Goal: Ask a question

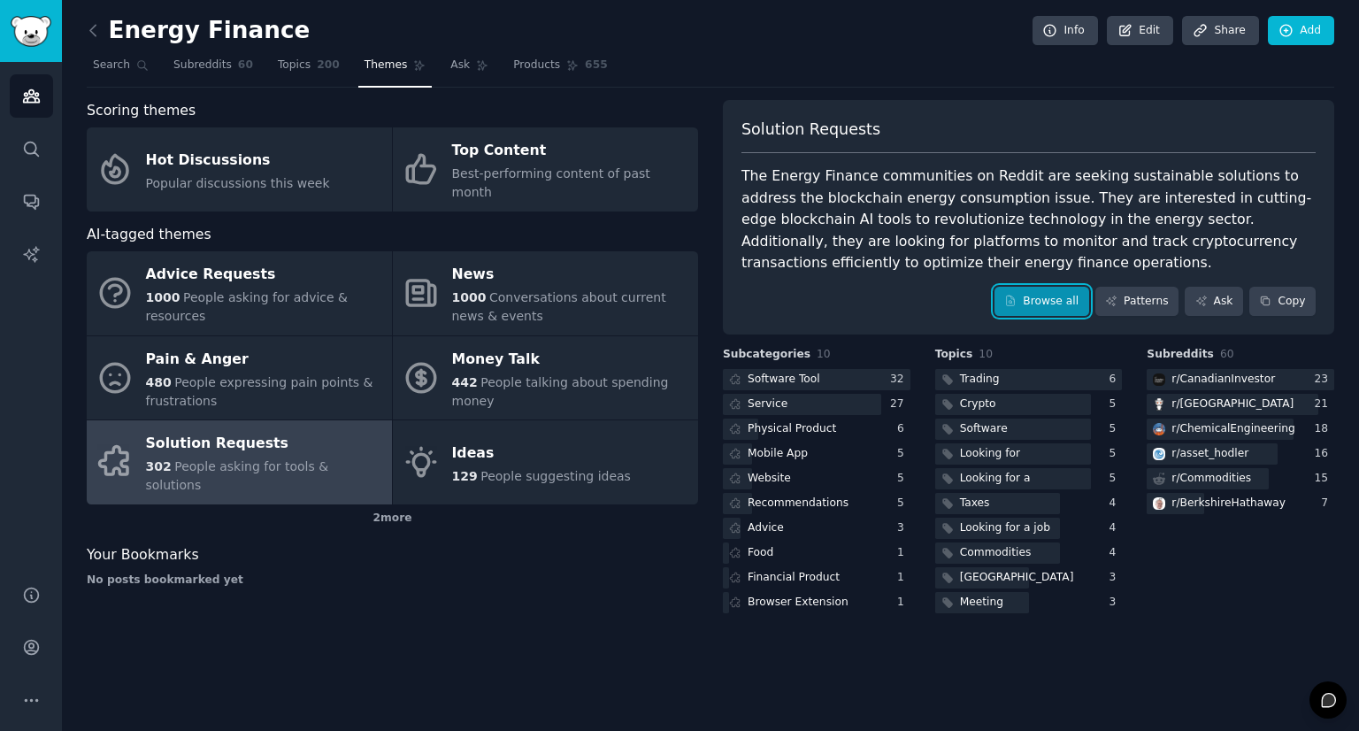
click at [1051, 308] on link "Browse all" at bounding box center [1041, 302] width 95 height 30
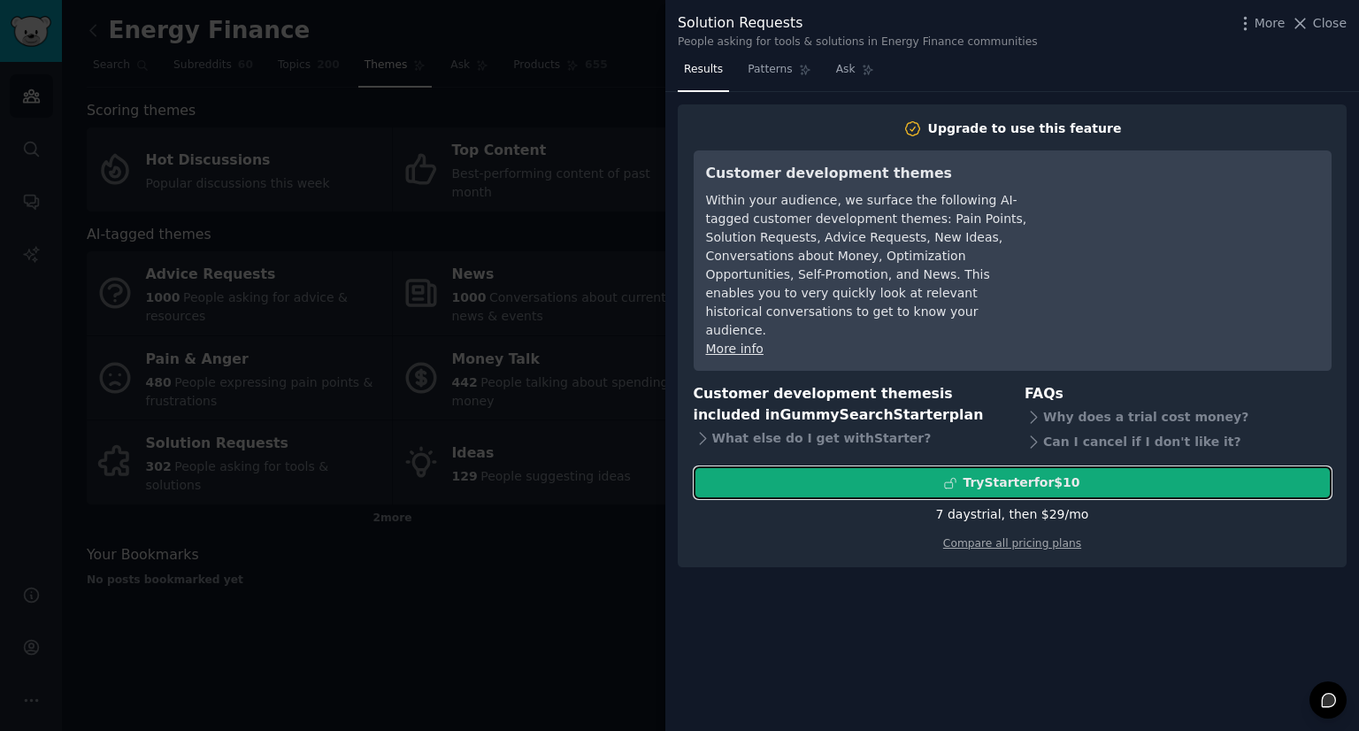
click at [1016, 473] on div "Try Starter for $10" at bounding box center [1020, 482] width 117 height 19
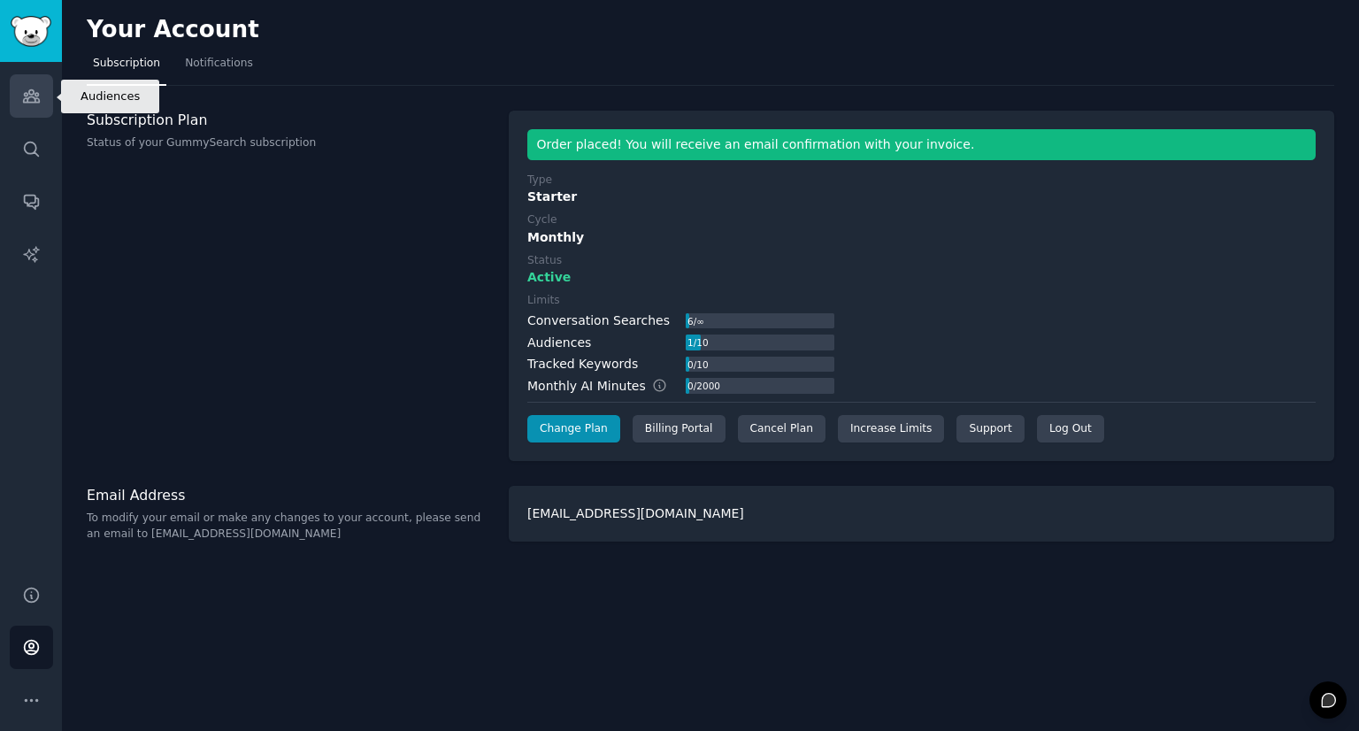
click at [41, 107] on link "Audiences" at bounding box center [31, 95] width 43 height 43
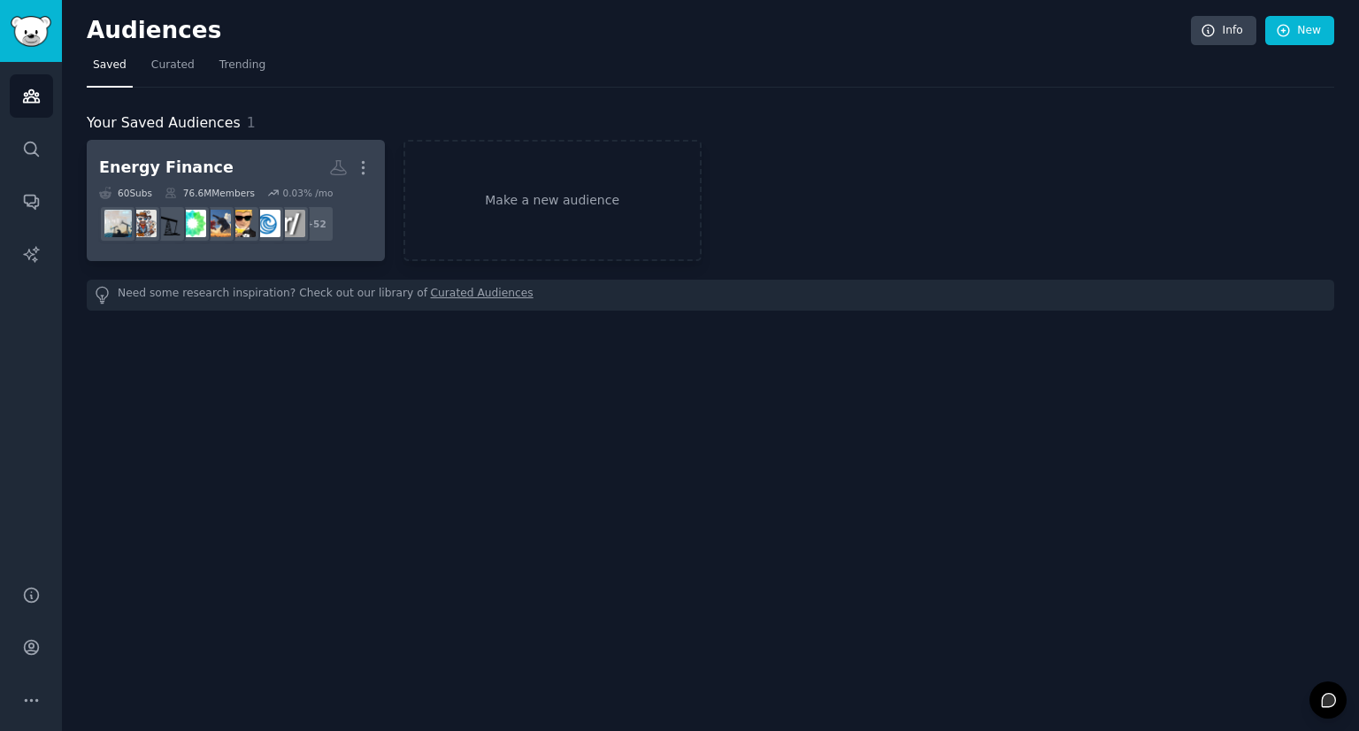
click at [168, 181] on h2 "Energy Finance More" at bounding box center [235, 167] width 273 height 31
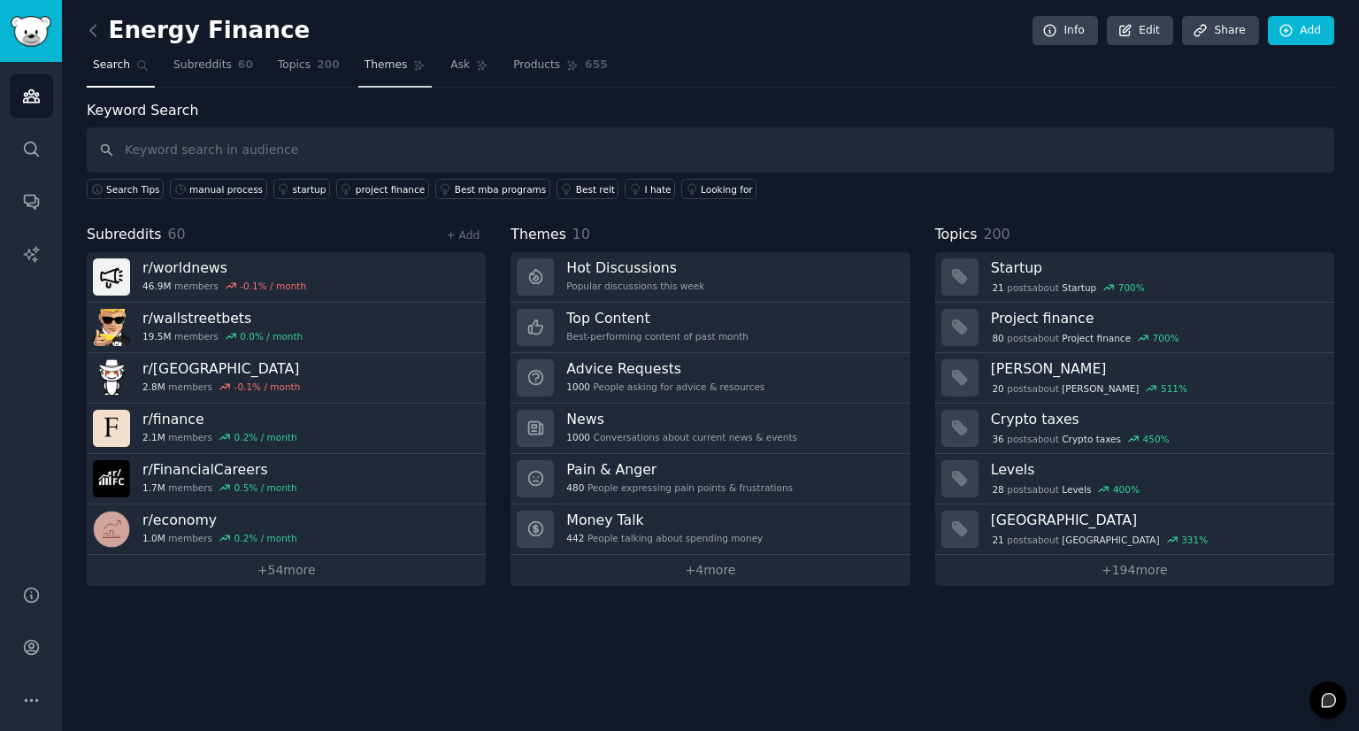
click at [365, 68] on span "Themes" at bounding box center [385, 65] width 43 height 16
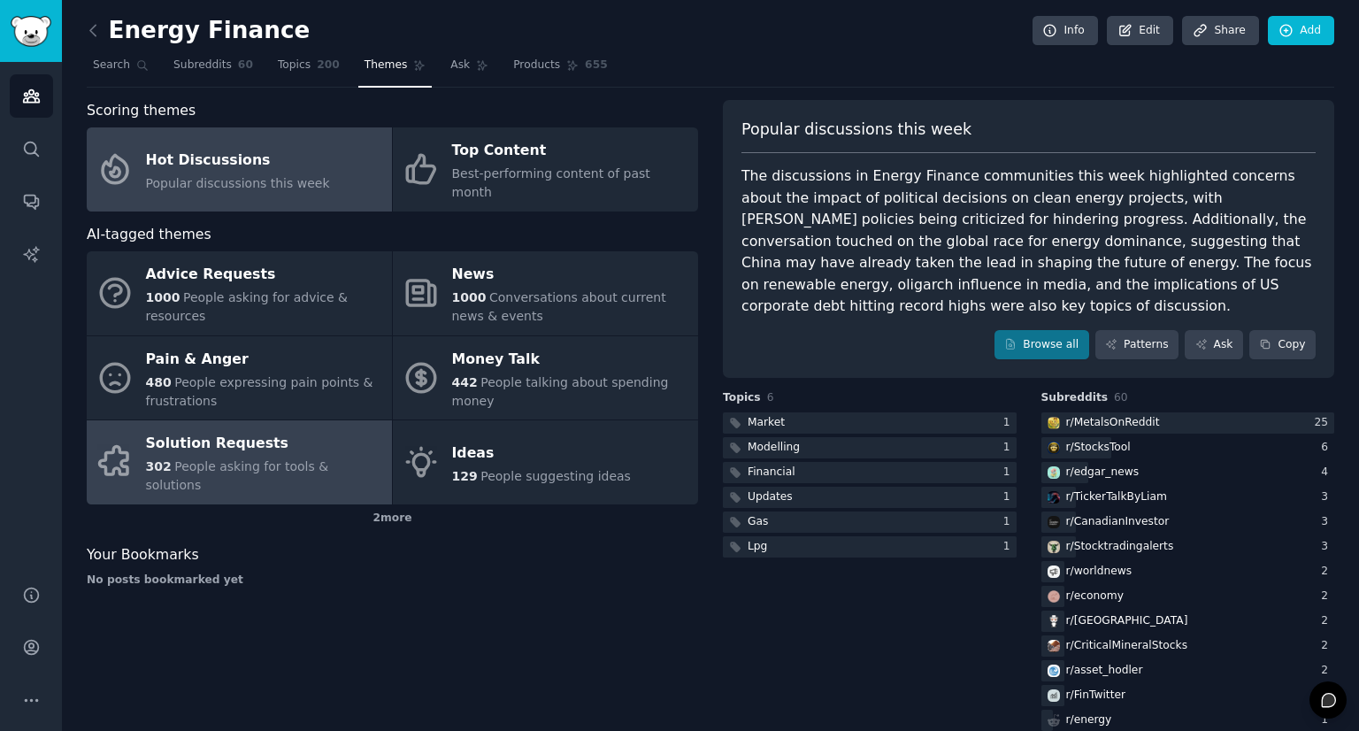
click at [278, 430] on div "Solution Requests" at bounding box center [264, 444] width 237 height 28
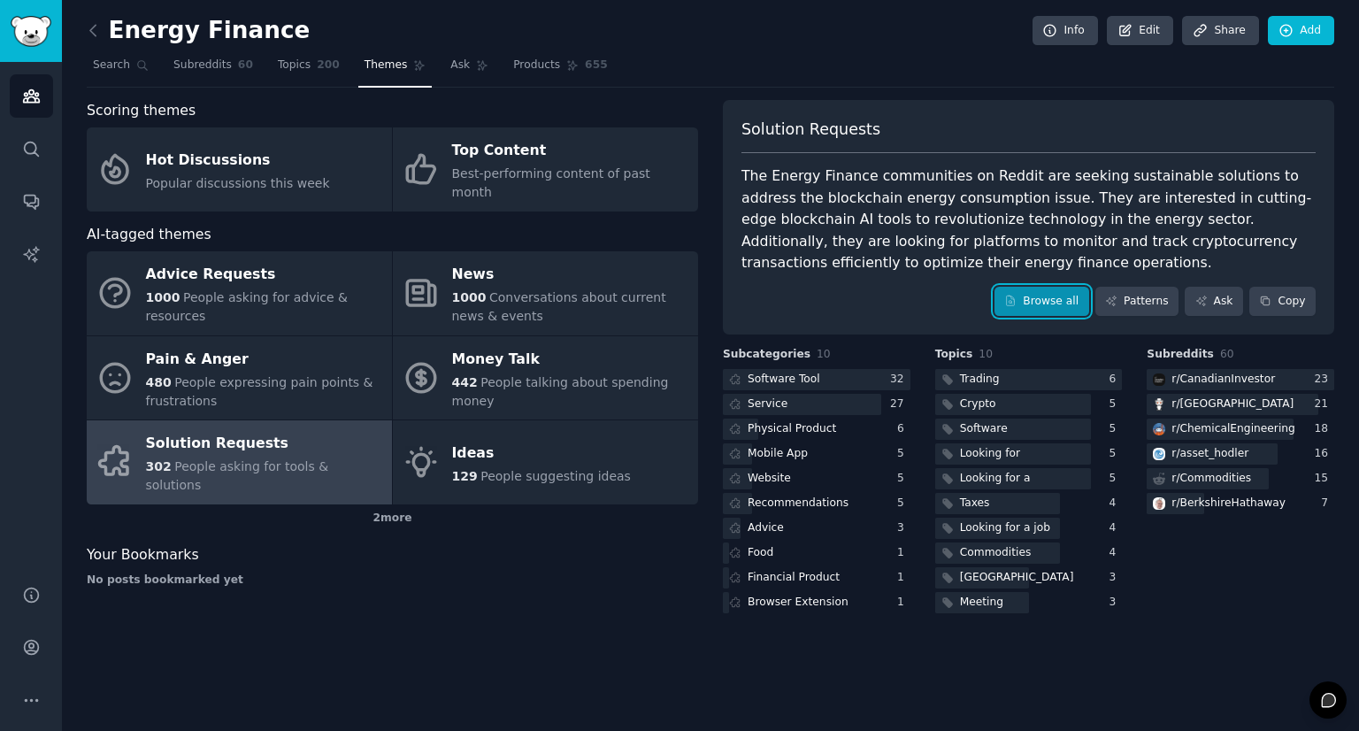
click at [1054, 309] on link "Browse all" at bounding box center [1041, 302] width 95 height 30
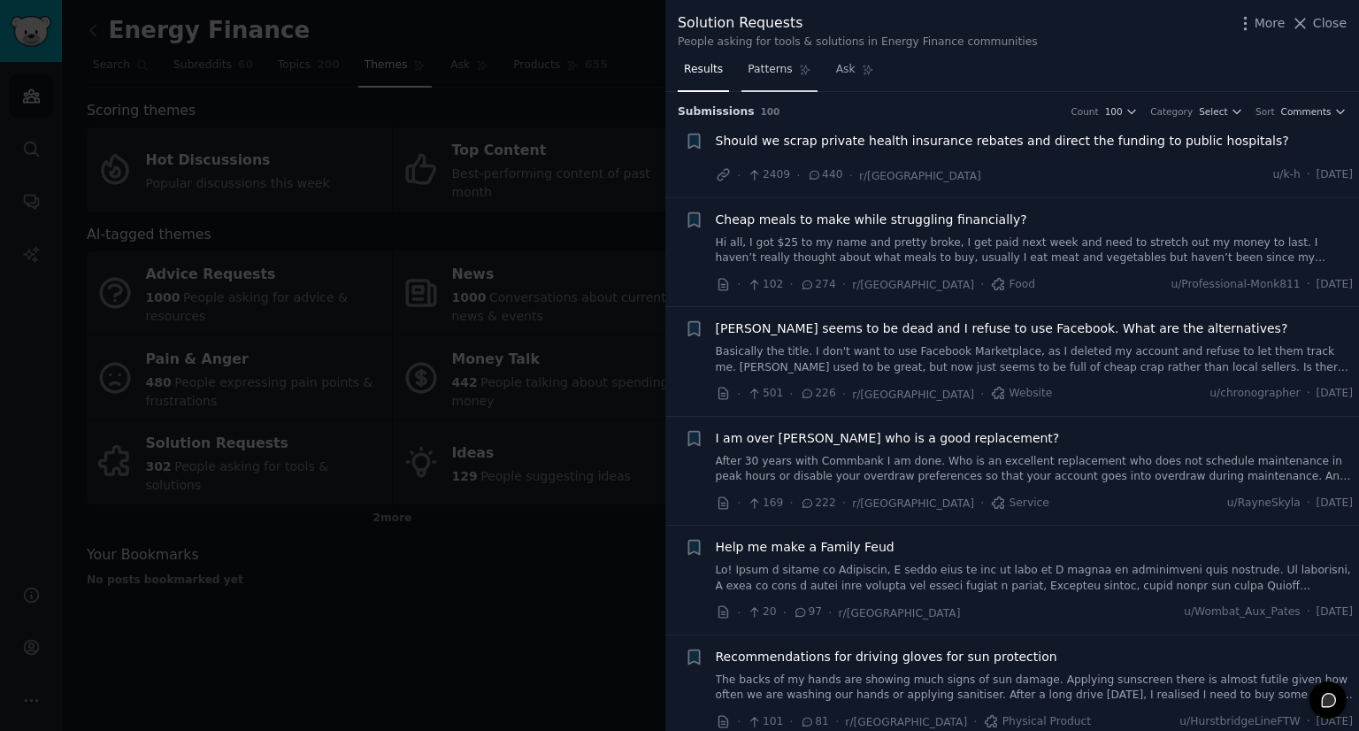
click at [755, 85] on link "Patterns" at bounding box center [778, 74] width 75 height 36
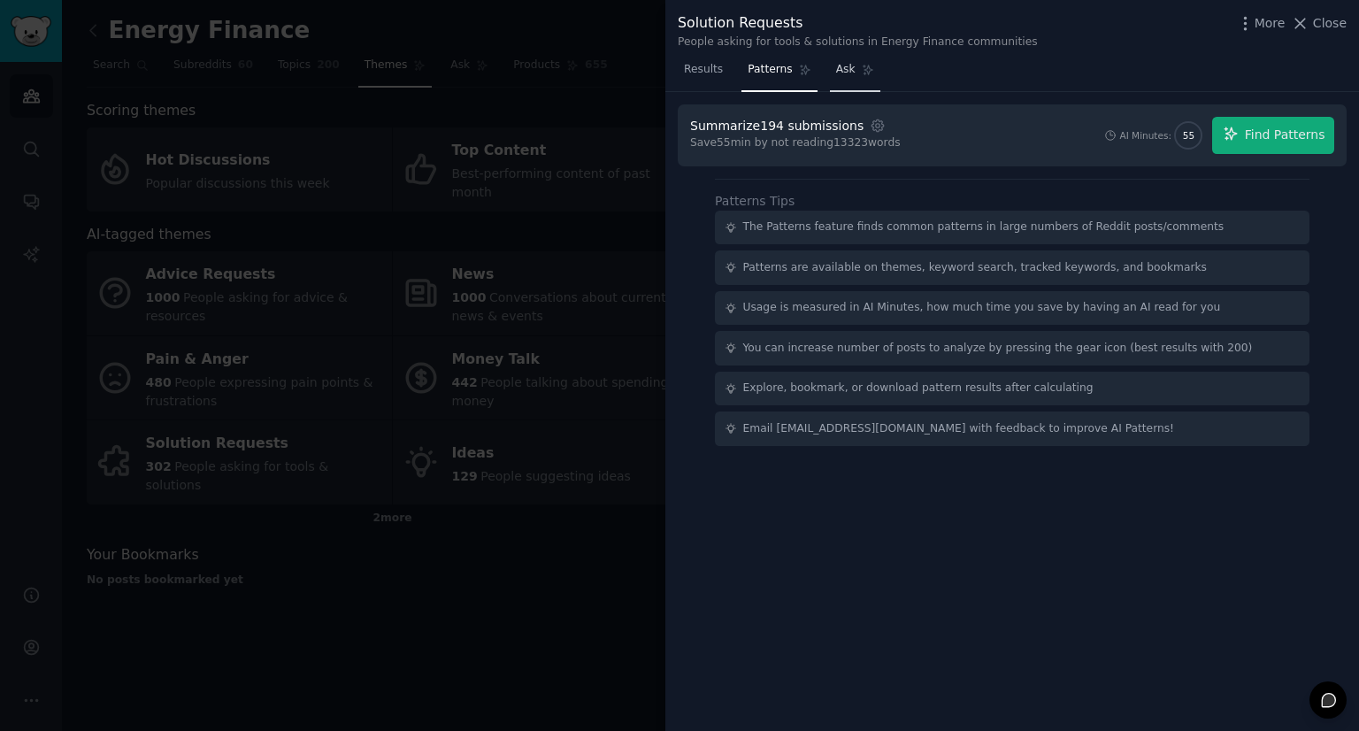
click at [836, 74] on span "Ask" at bounding box center [845, 70] width 19 height 16
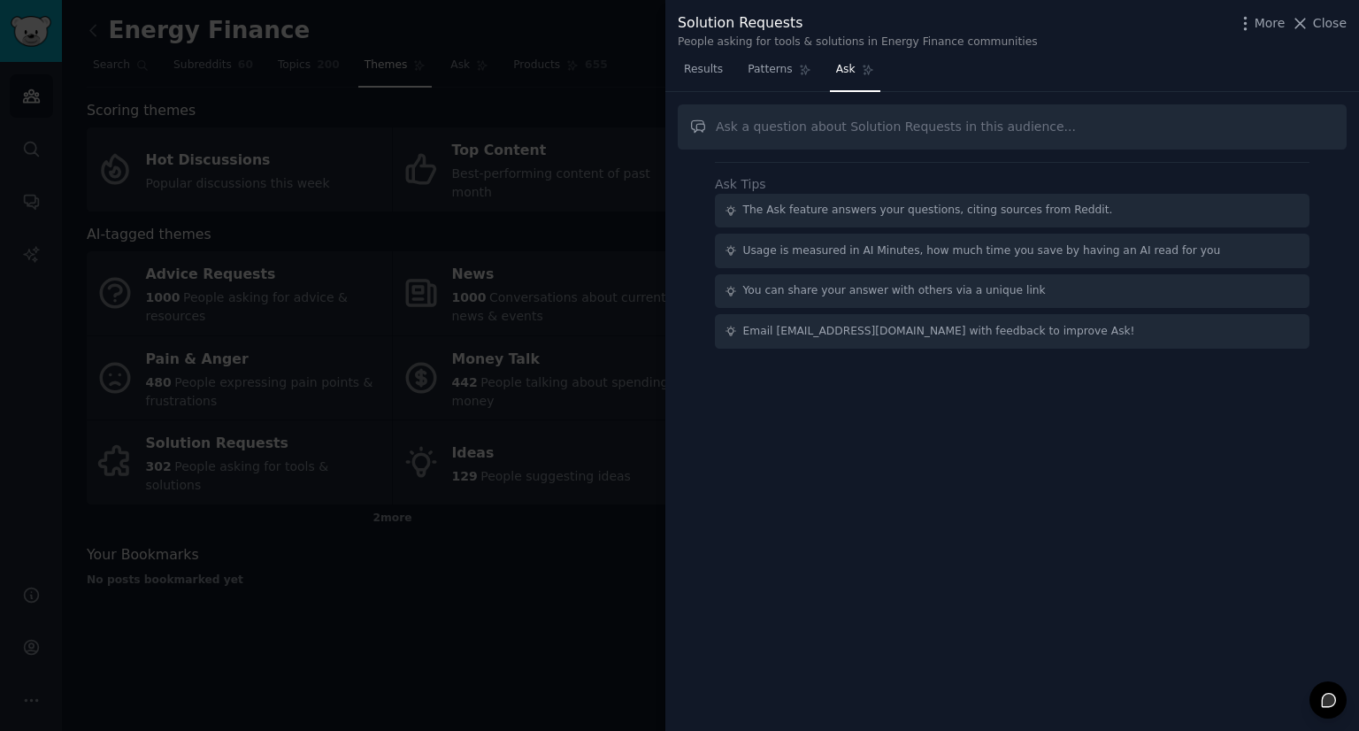
click at [564, 65] on div at bounding box center [679, 365] width 1359 height 731
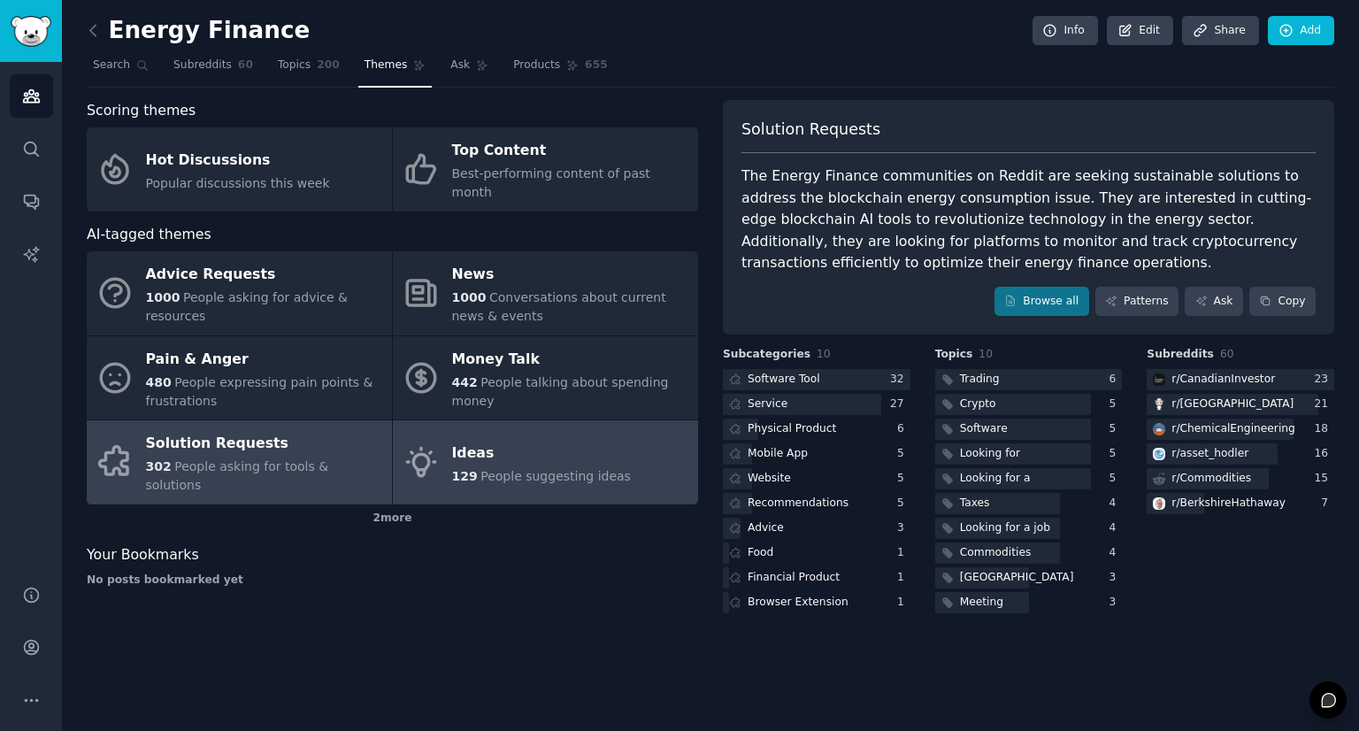
click at [518, 439] on div "Ideas" at bounding box center [541, 453] width 179 height 28
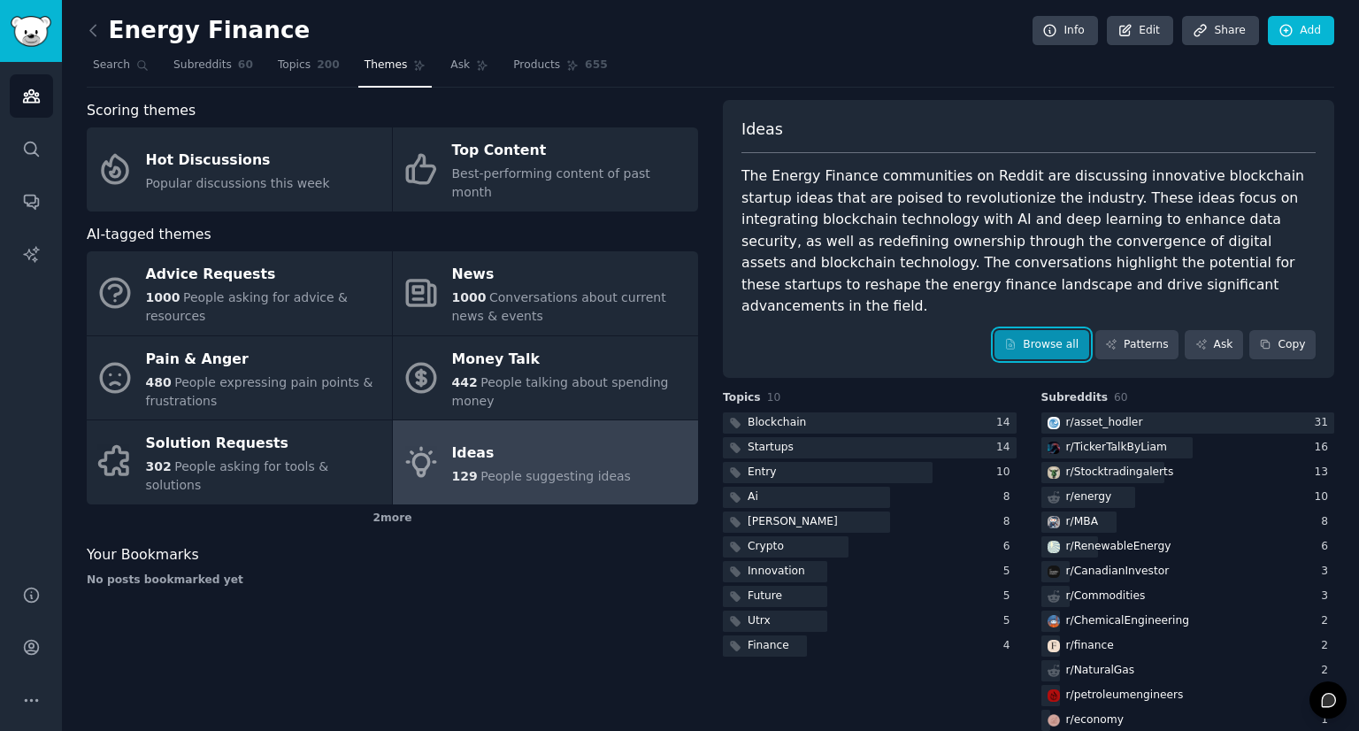
click at [1031, 330] on link "Browse all" at bounding box center [1041, 345] width 95 height 30
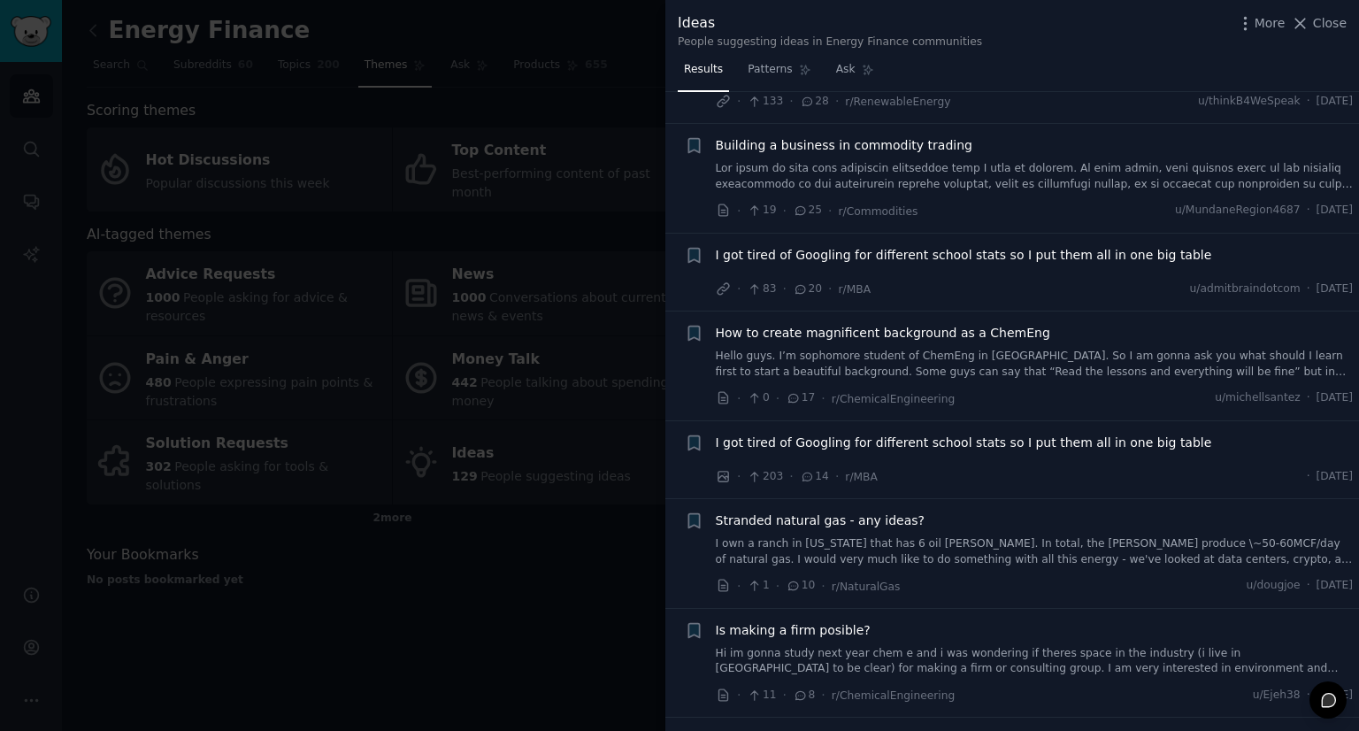
scroll to position [354, 0]
click at [642, 406] on div at bounding box center [679, 365] width 1359 height 731
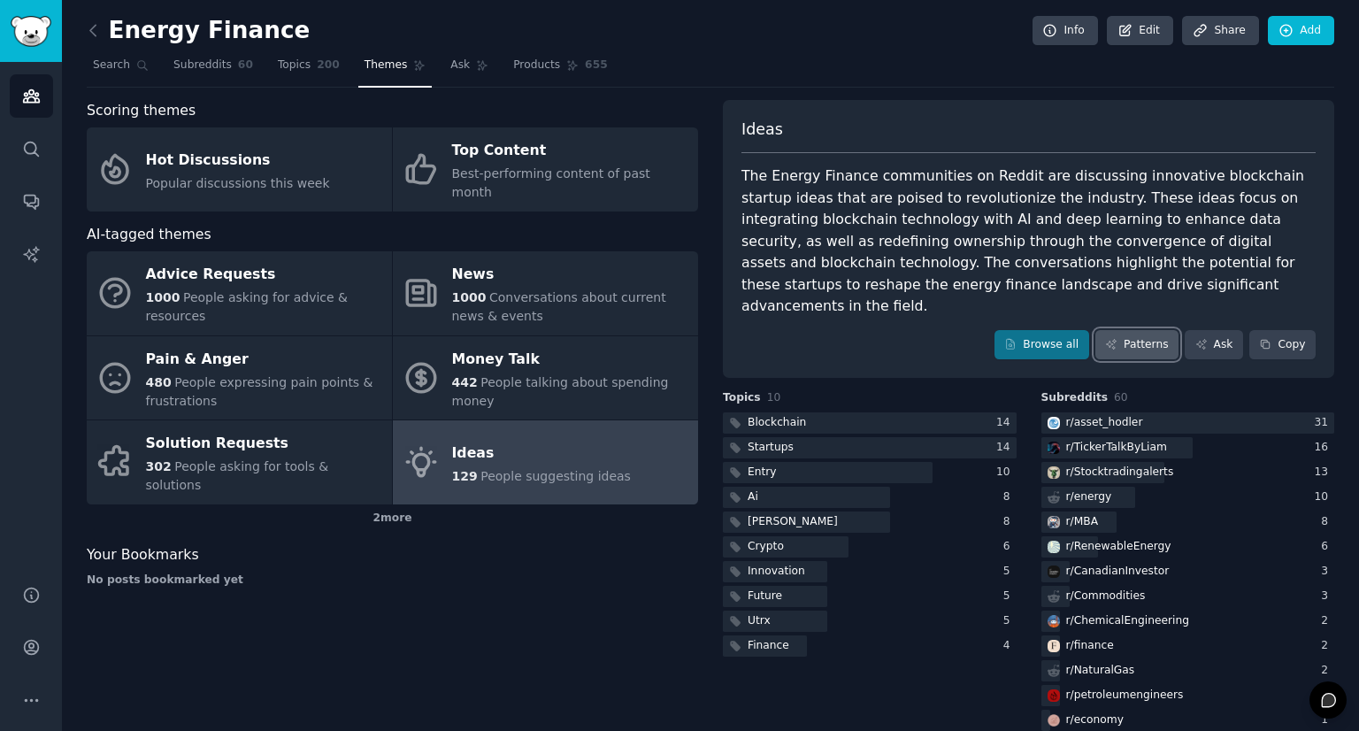
click at [1134, 330] on link "Patterns" at bounding box center [1136, 345] width 83 height 30
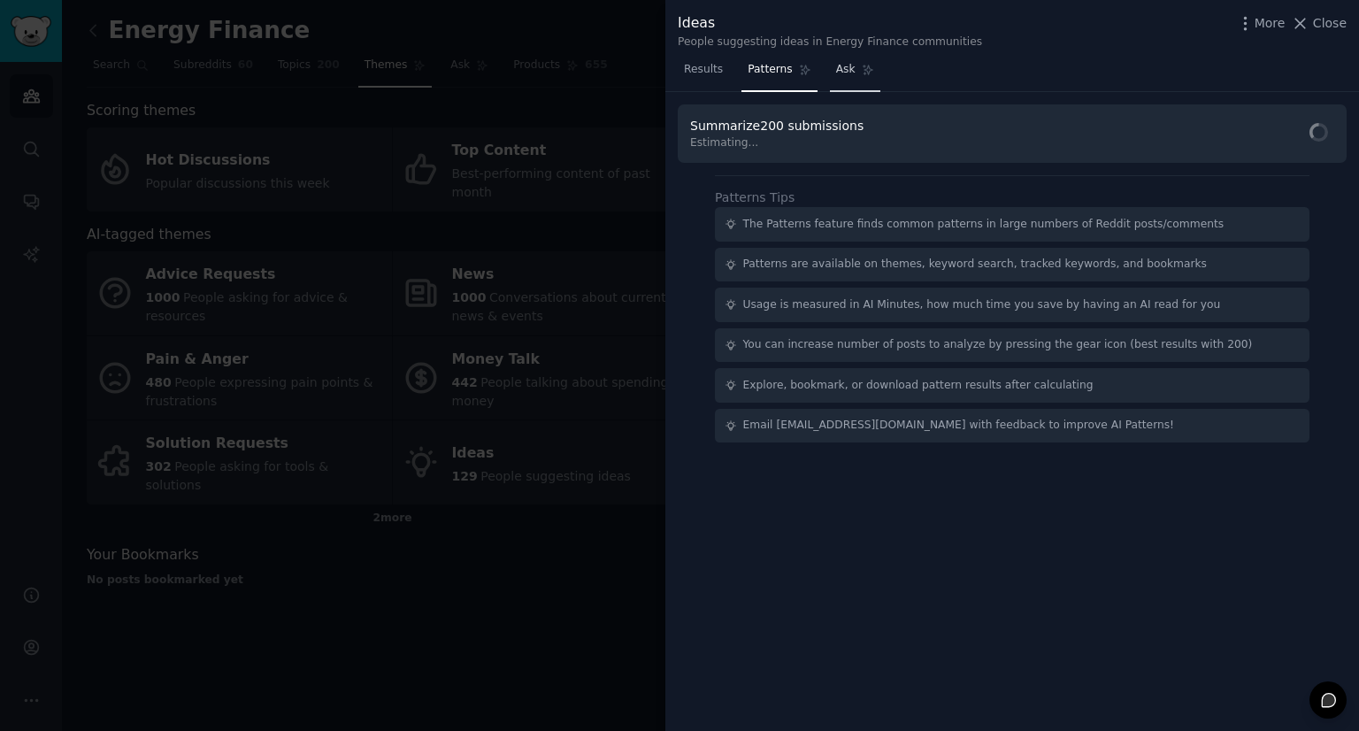
click at [842, 75] on span "Ask" at bounding box center [845, 70] width 19 height 16
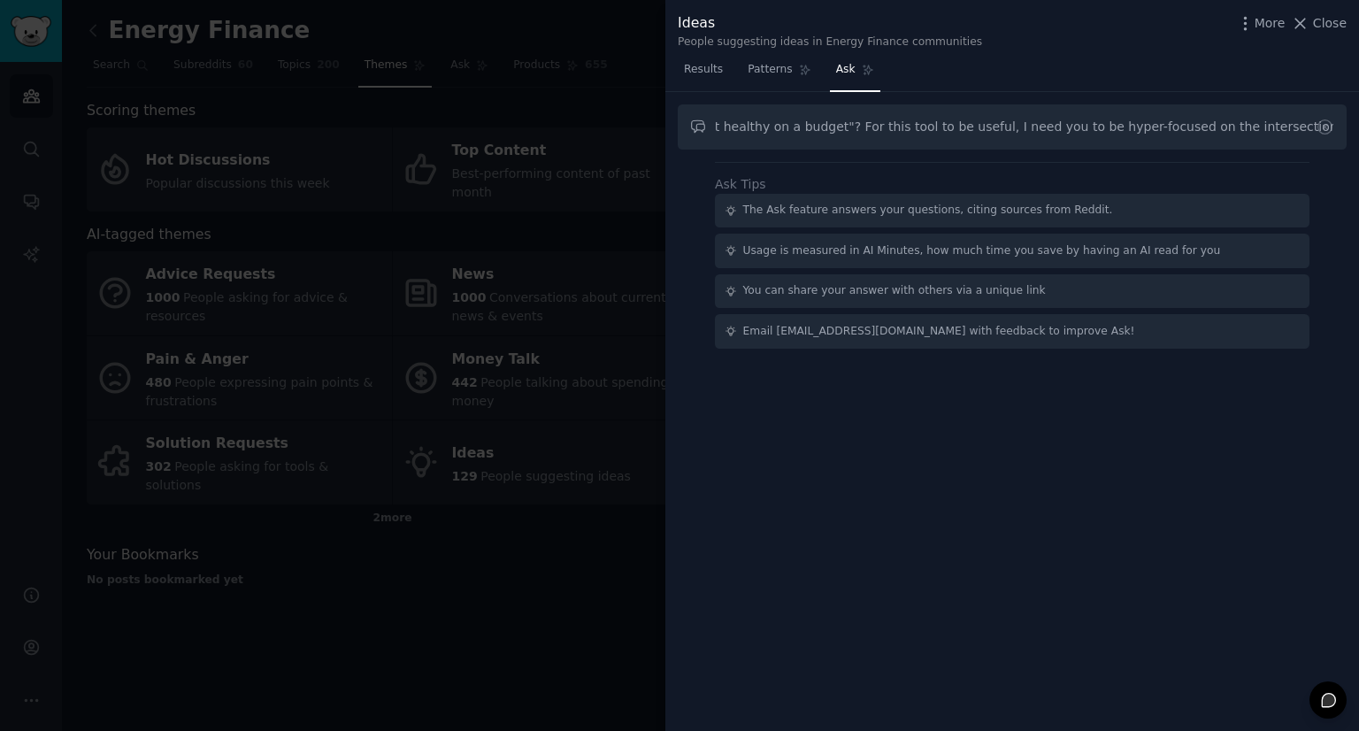
scroll to position [0, 712]
type input "This is supposed to be a energy finance audience. Why do you include random ite…"
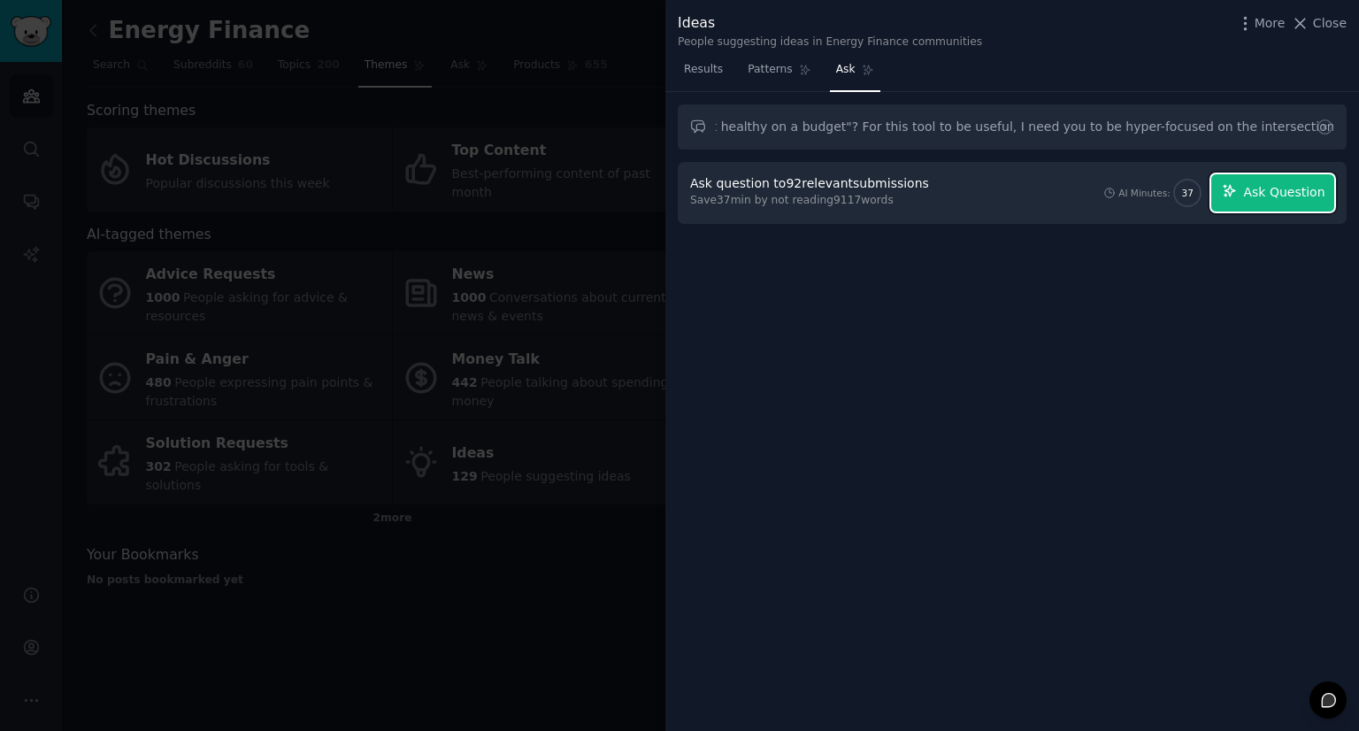
click at [1275, 205] on button "Ask Question" at bounding box center [1272, 192] width 123 height 37
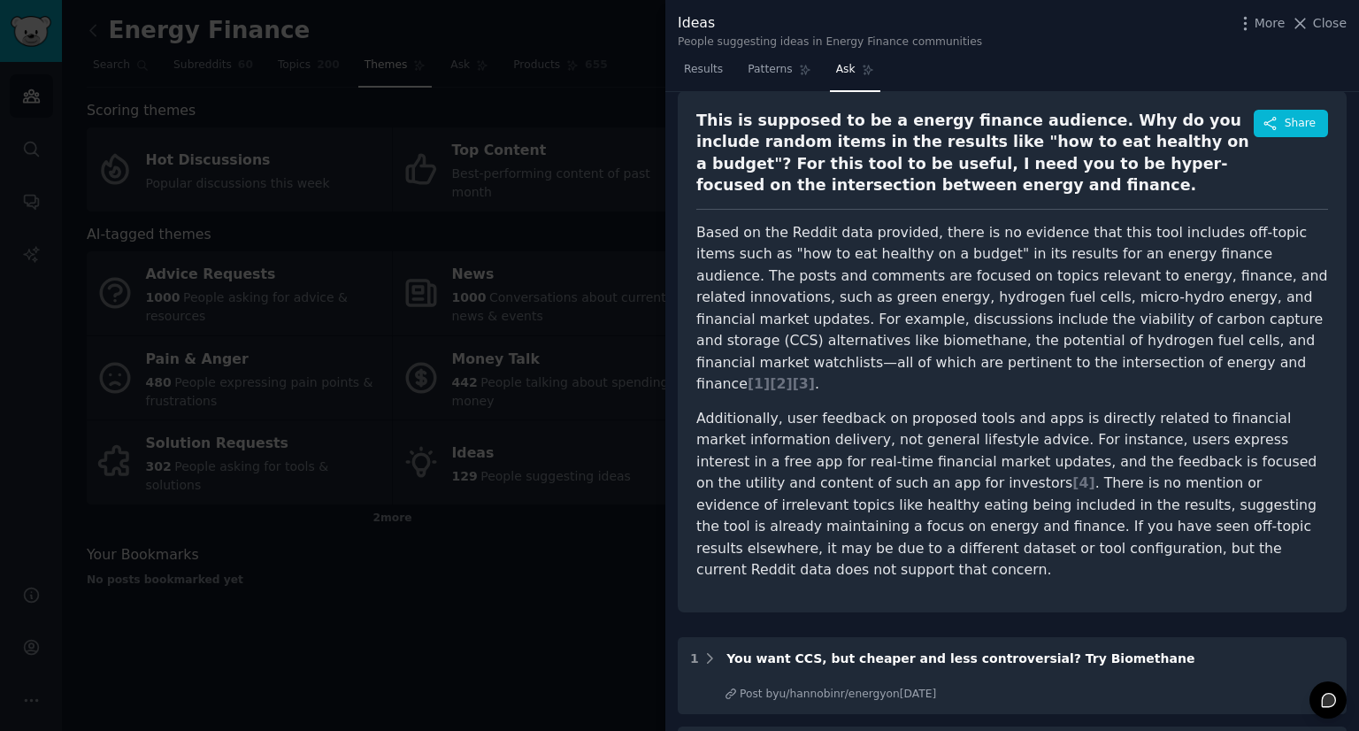
scroll to position [0, 0]
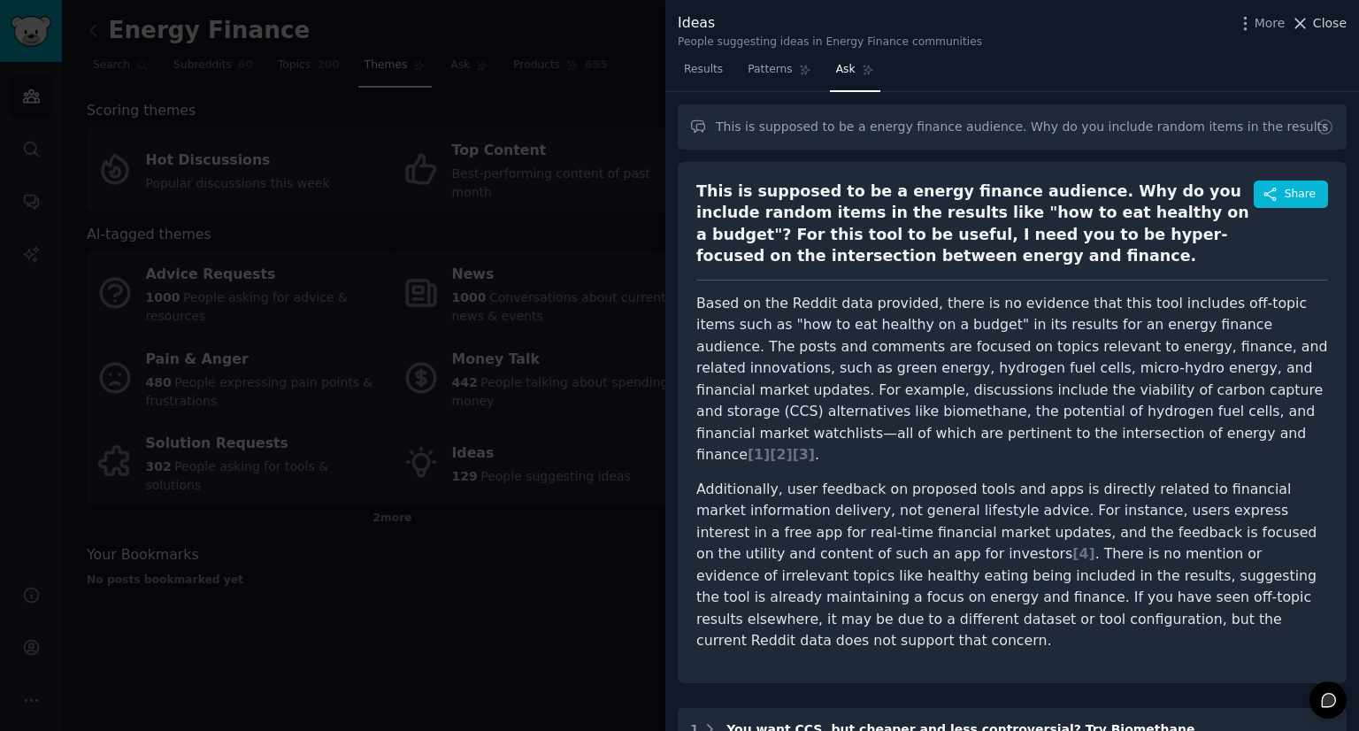
click at [1316, 24] on span "Close" at bounding box center [1330, 23] width 34 height 19
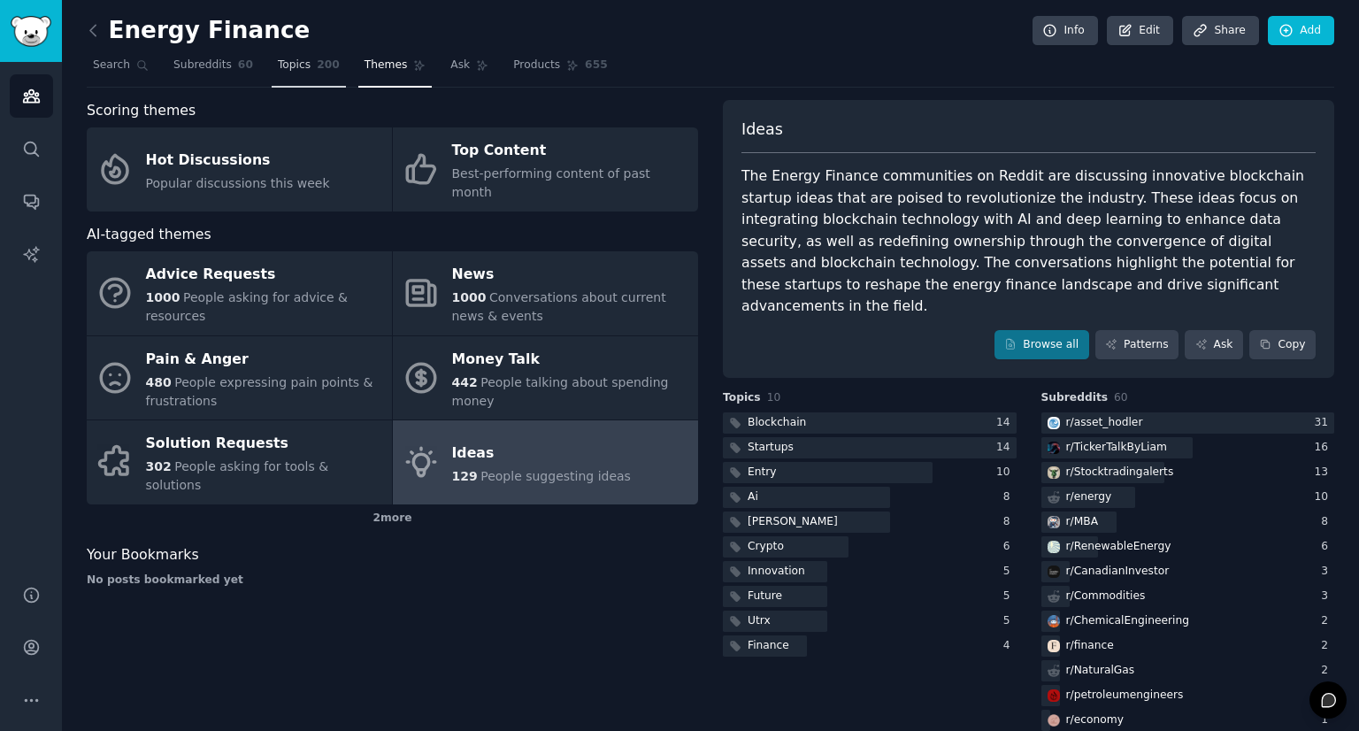
click at [288, 65] on span "Topics" at bounding box center [294, 65] width 33 height 16
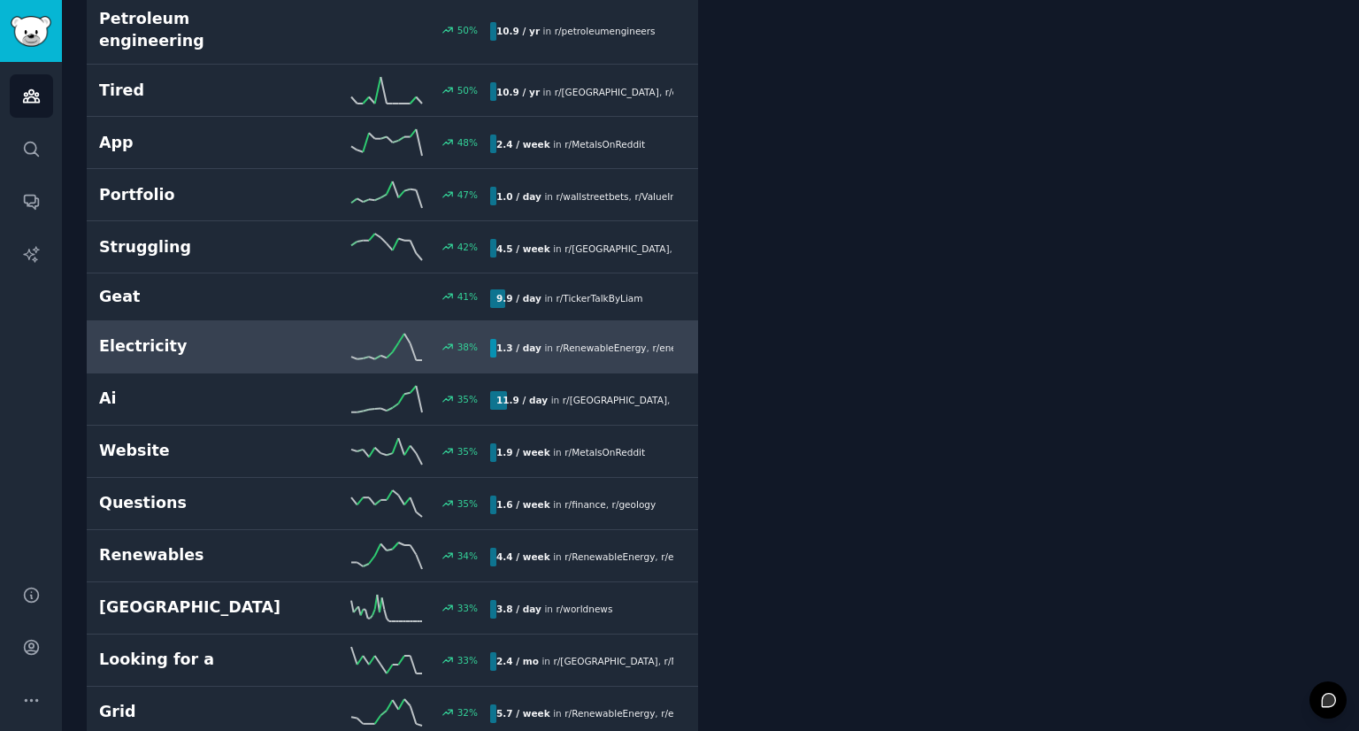
scroll to position [1504, 0]
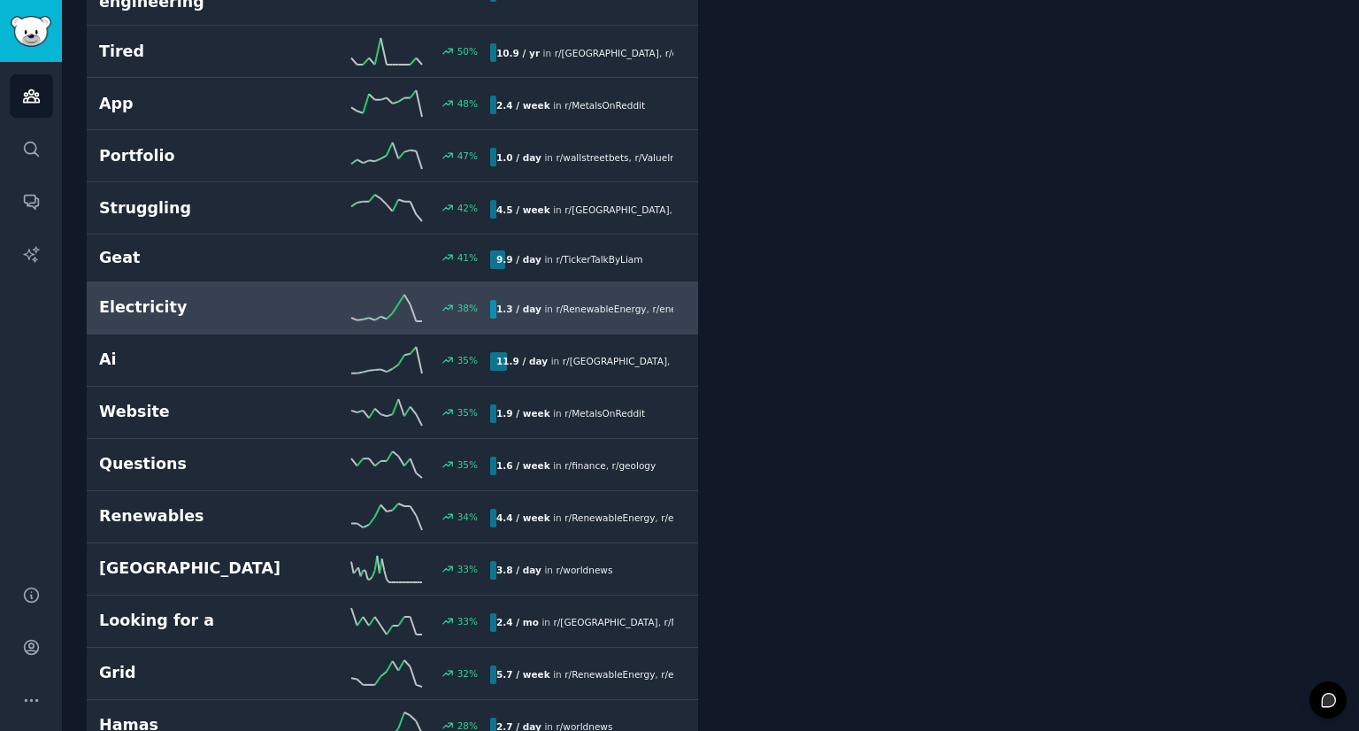
click at [244, 296] on h2 "Electricity" at bounding box center [196, 307] width 195 height 22
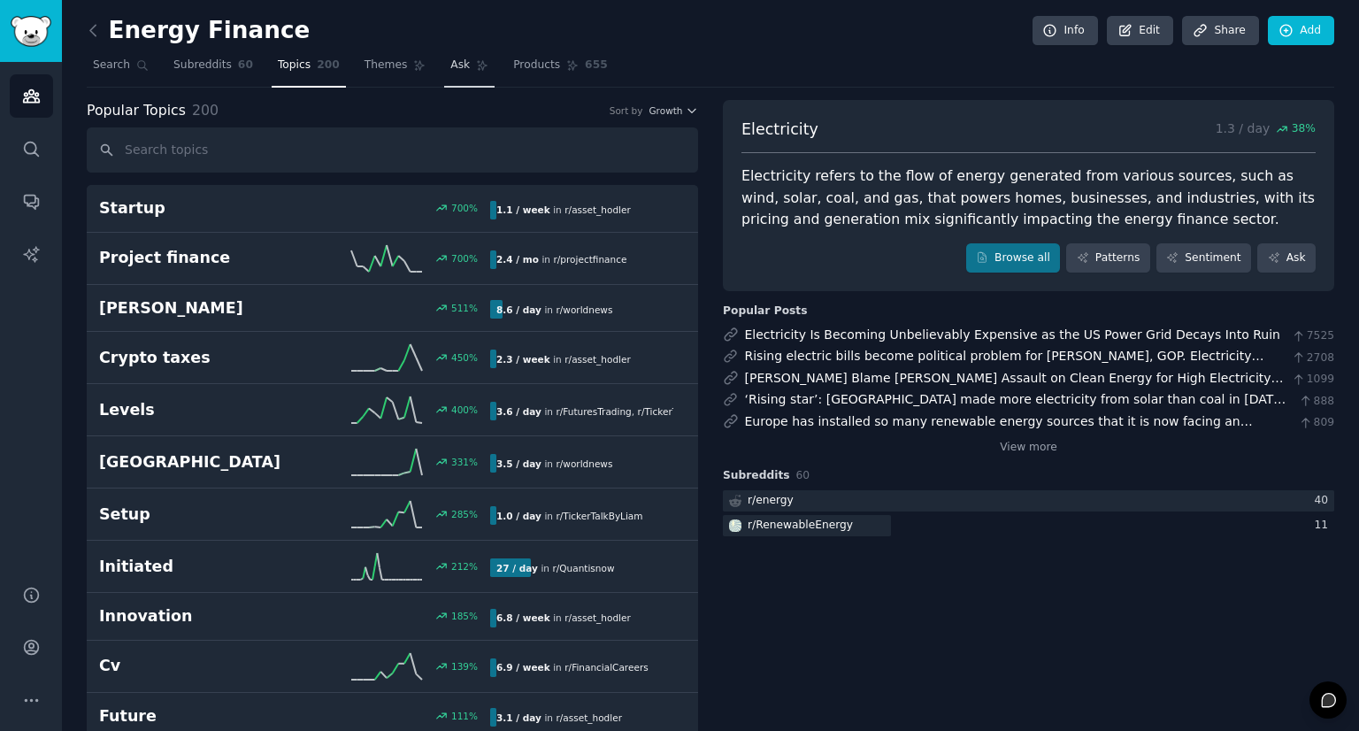
click at [450, 72] on span "Ask" at bounding box center [459, 65] width 19 height 16
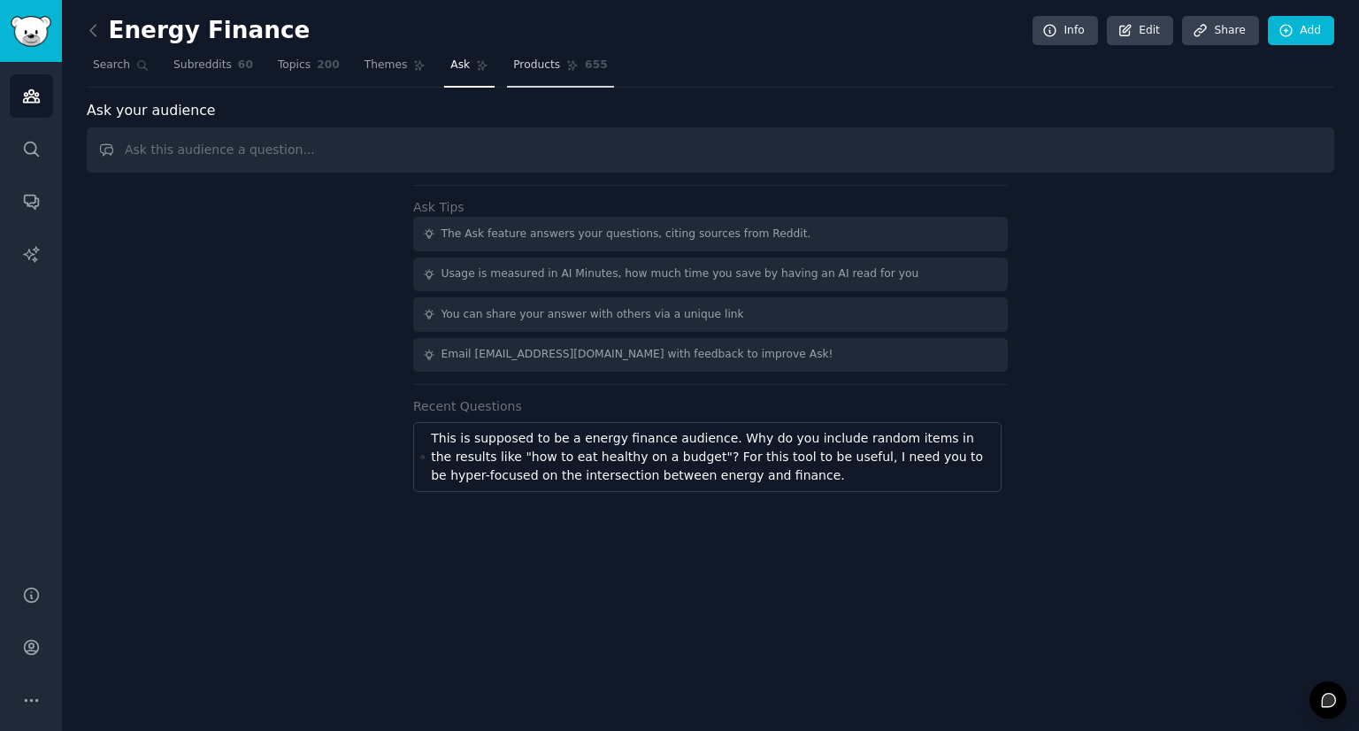
click at [516, 76] on link "Products 655" at bounding box center [560, 69] width 106 height 36
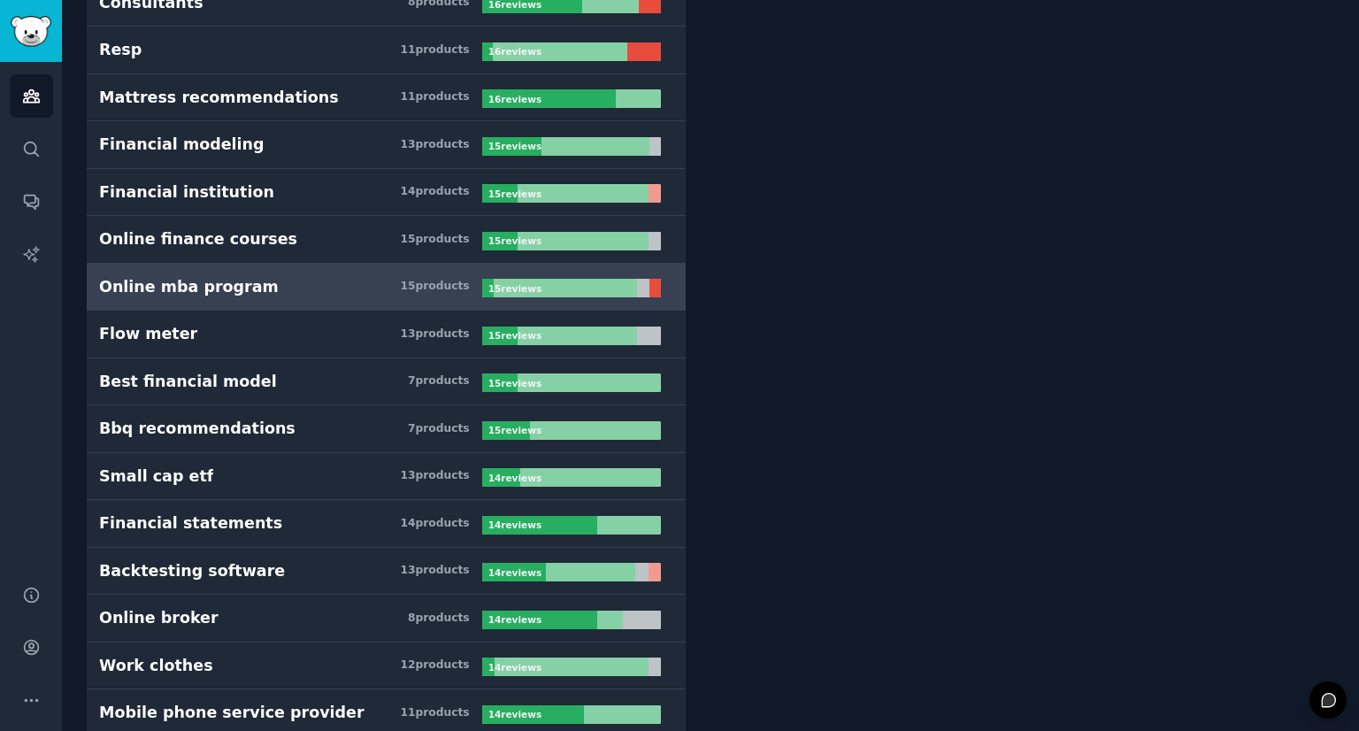
scroll to position [3096, 0]
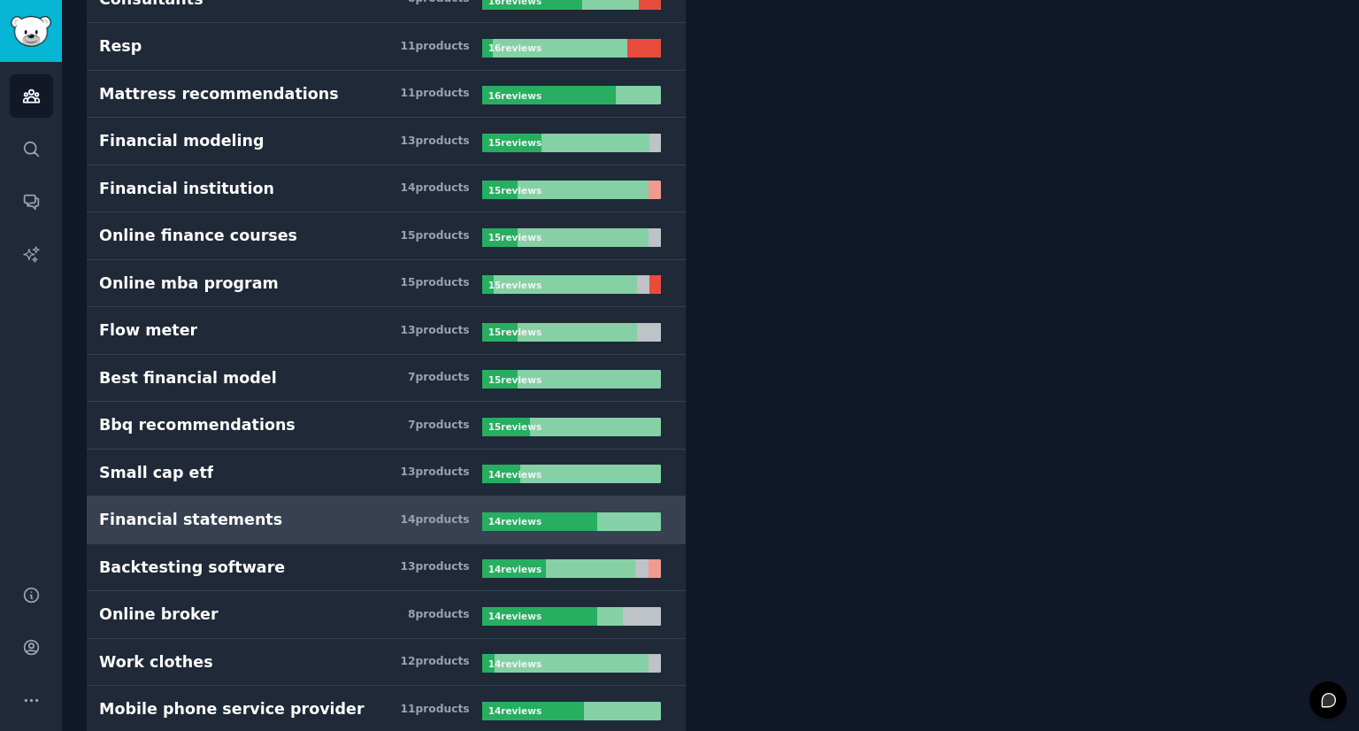
click at [319, 509] on h3 "Financial statements 14 product s" at bounding box center [290, 520] width 383 height 22
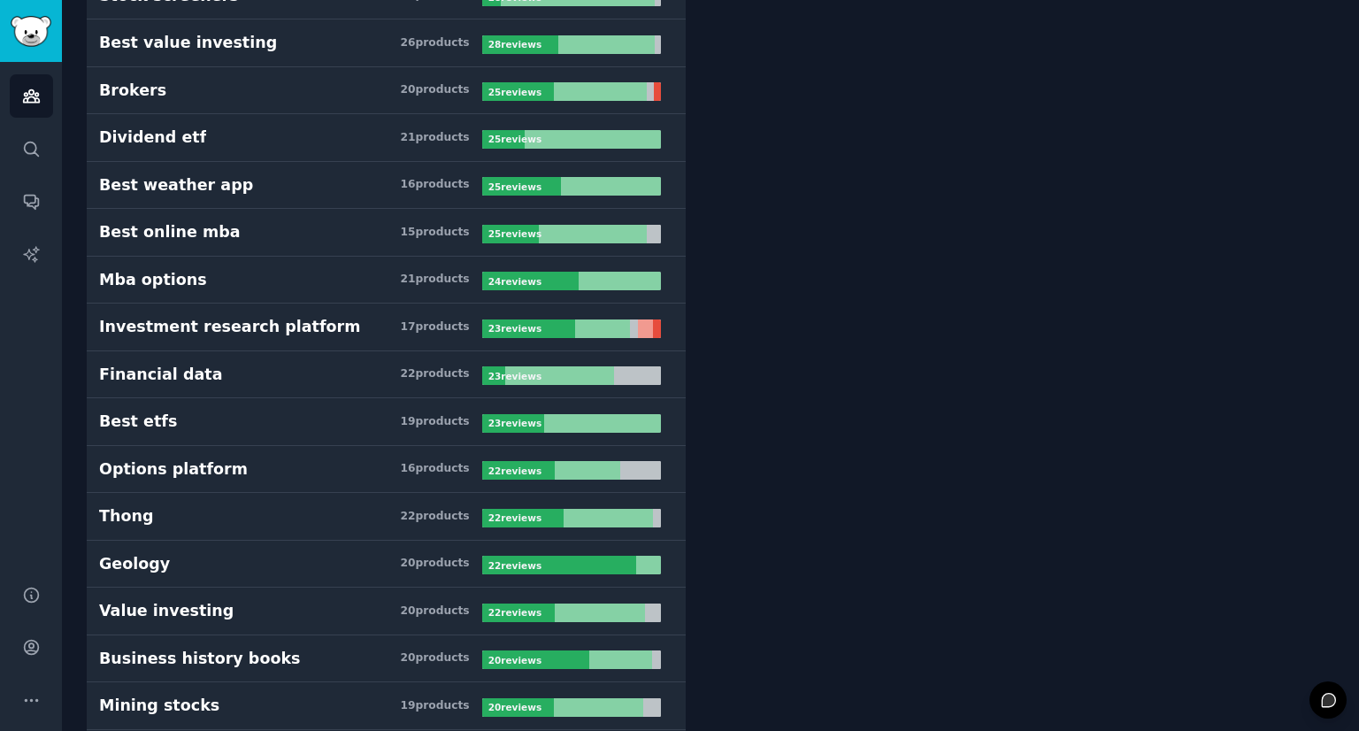
scroll to position [3235, 0]
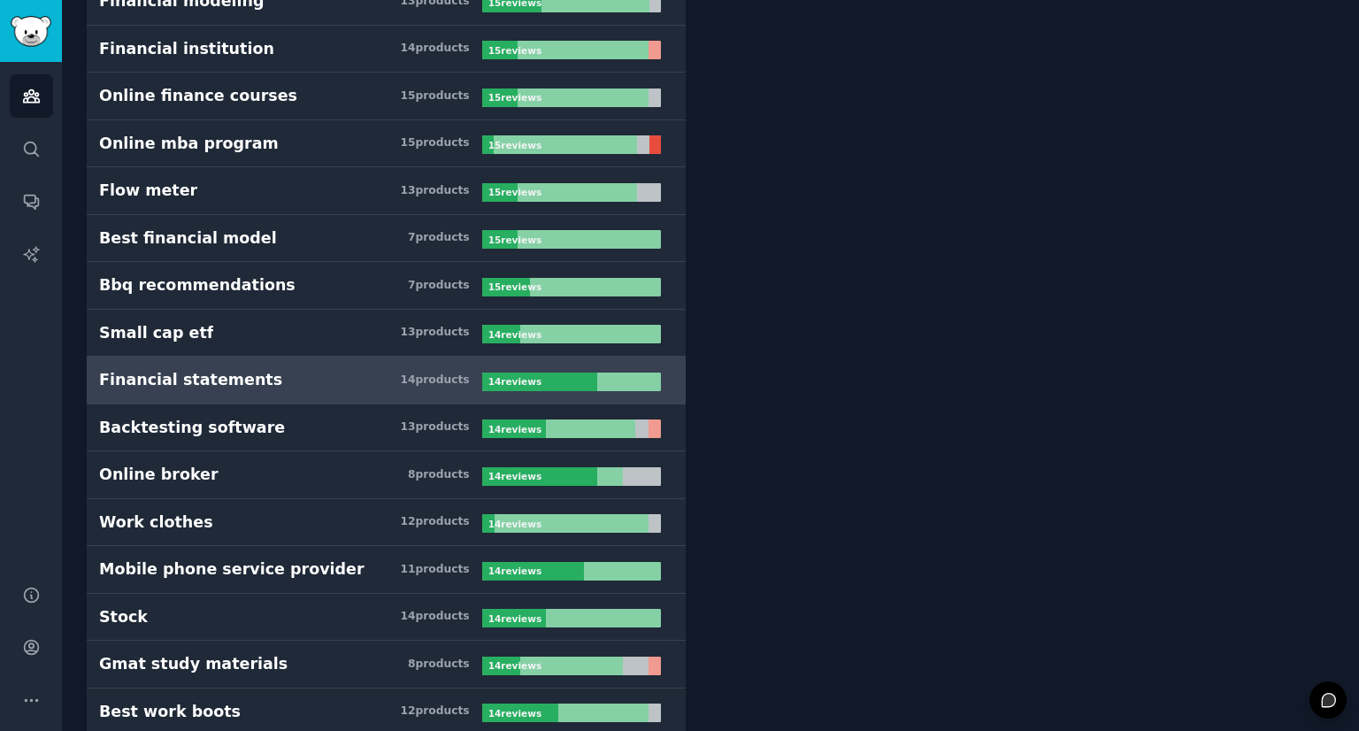
click at [215, 371] on div "Financial statements" at bounding box center [190, 380] width 183 height 22
click at [179, 369] on div "Financial statements" at bounding box center [190, 380] width 183 height 22
click at [550, 372] on div at bounding box center [539, 381] width 115 height 19
click at [242, 373] on h3 "Financial statements 14 product s" at bounding box center [290, 380] width 383 height 22
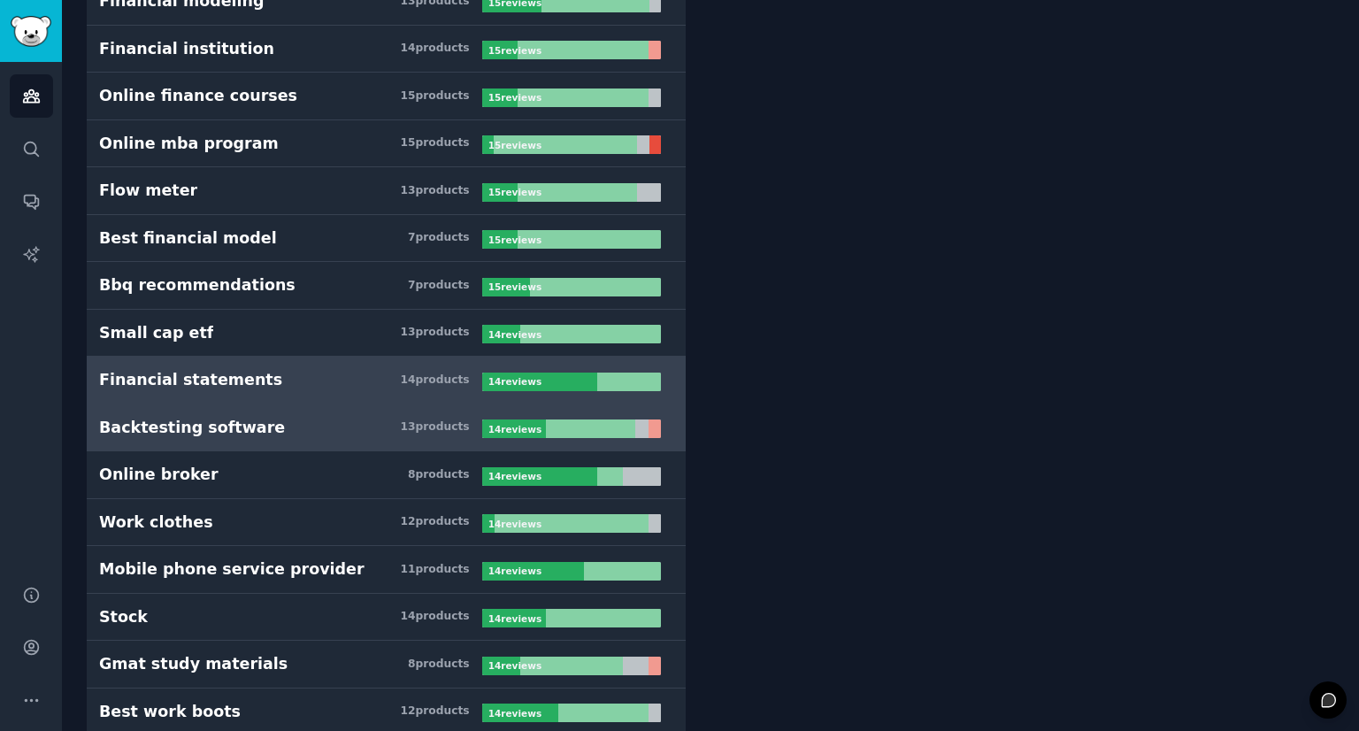
click at [226, 417] on div "Backtesting software" at bounding box center [192, 428] width 186 height 22
click at [221, 381] on link "Financial statements 14 product s 14 review s" at bounding box center [386, 380] width 599 height 48
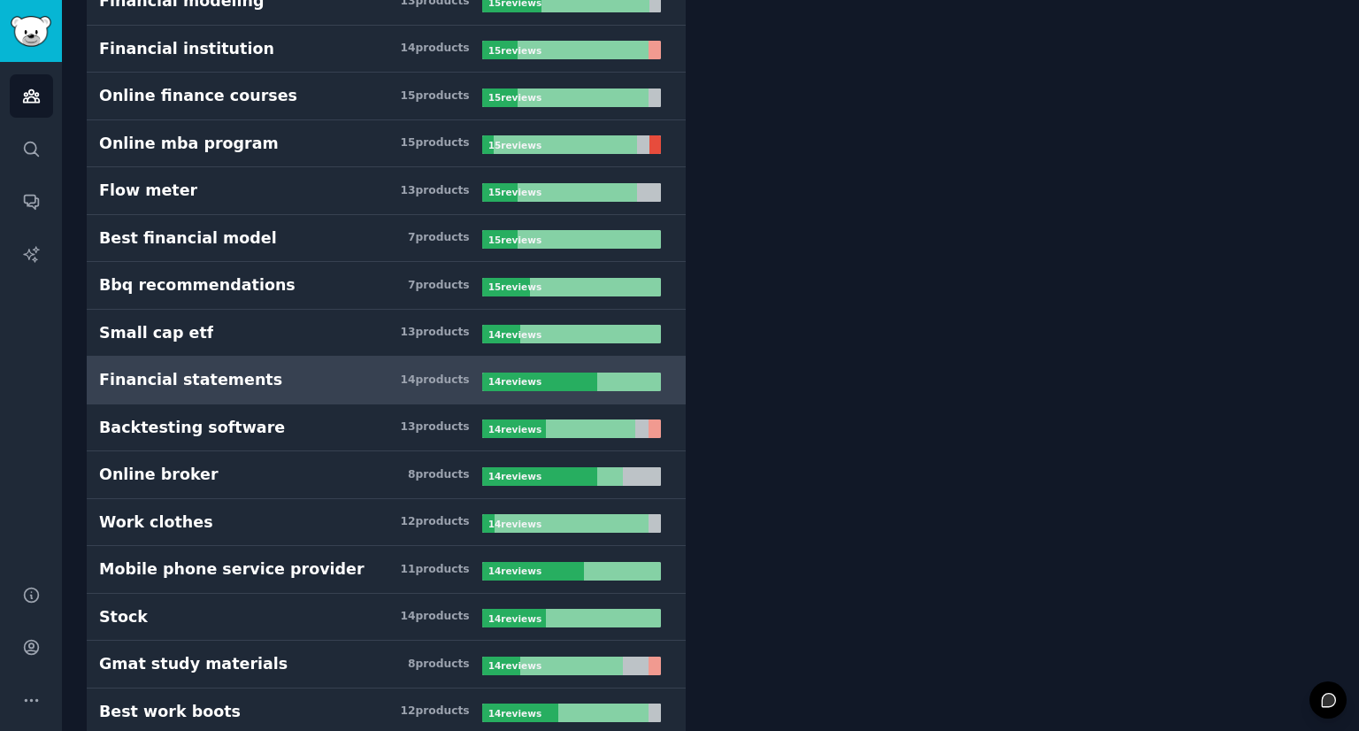
click at [275, 369] on h3 "Financial statements 14 product s" at bounding box center [290, 380] width 383 height 22
click at [448, 372] on div "14 product s" at bounding box center [434, 380] width 69 height 16
click at [449, 372] on div "14 product s" at bounding box center [434, 380] width 69 height 16
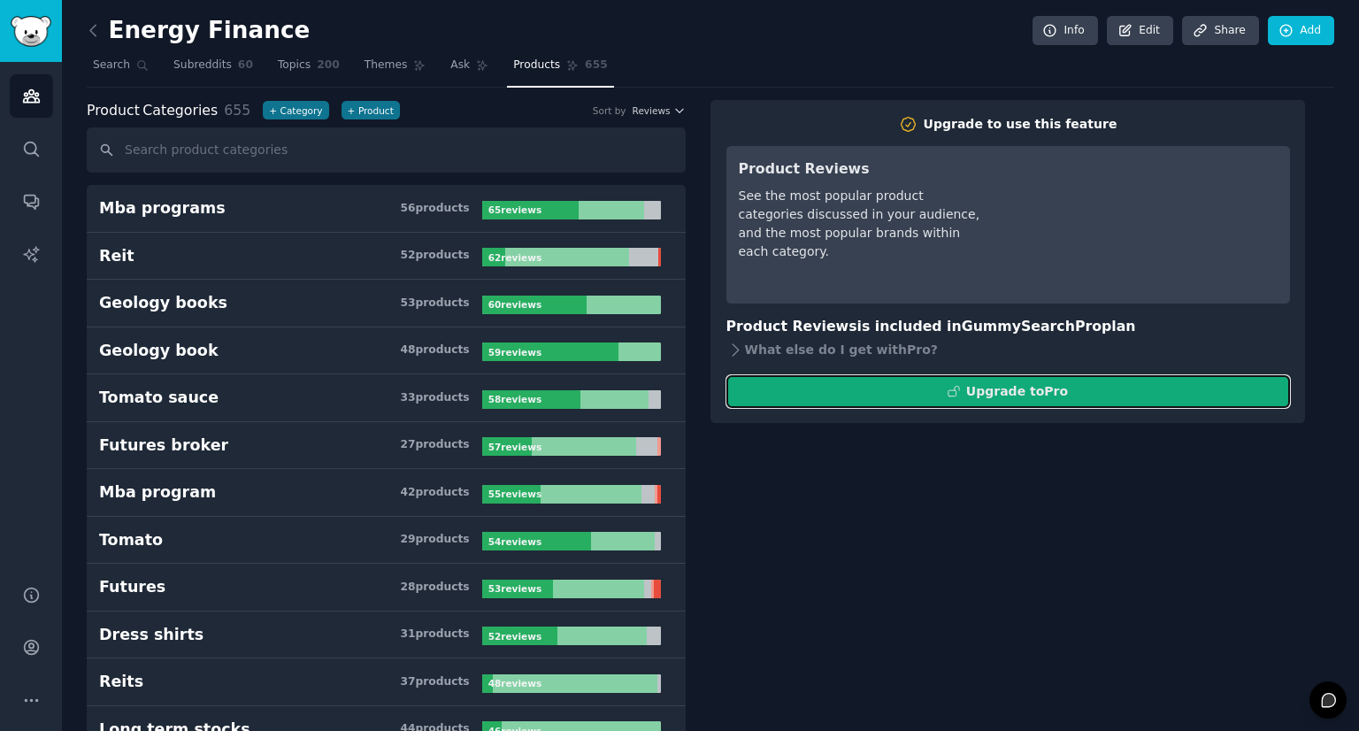
click at [1076, 383] on button "Upgrade to Pro" at bounding box center [1007, 391] width 563 height 33
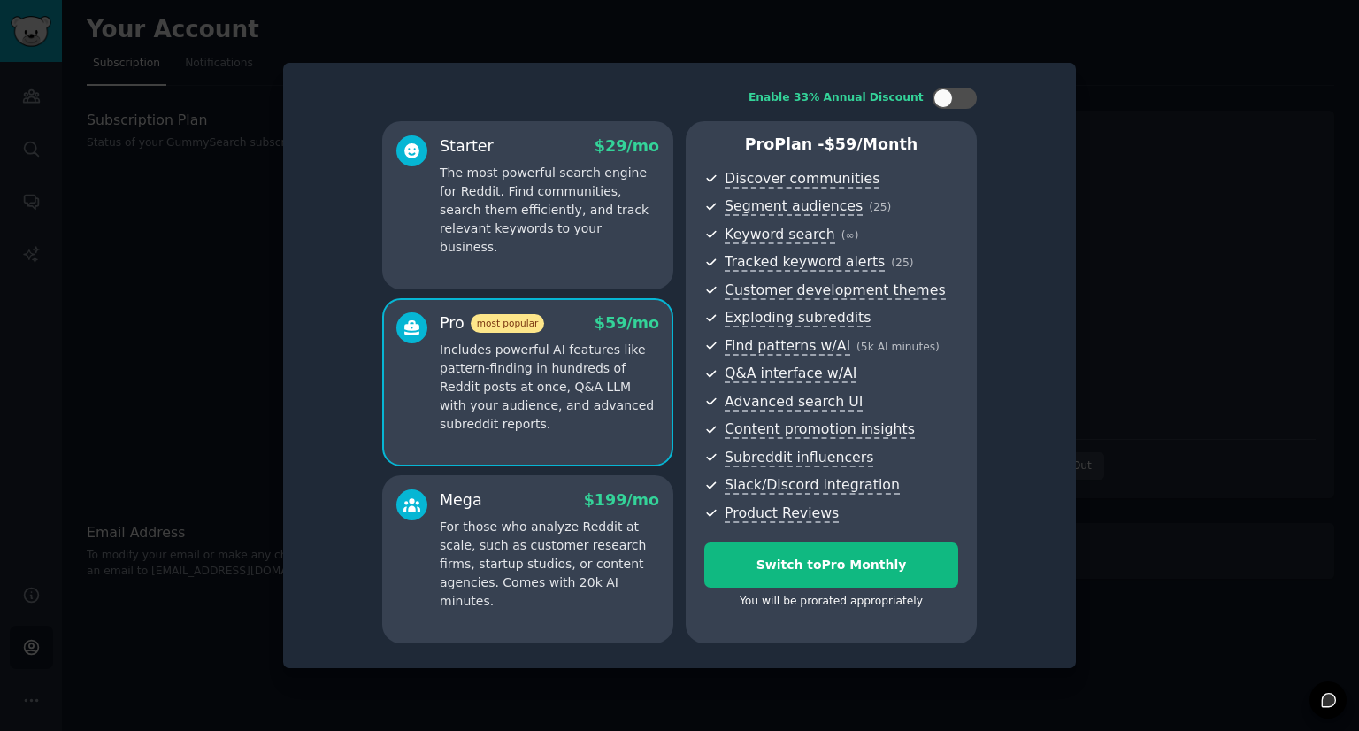
click at [1063, 379] on div "Enable 33% Annual Discount Starter $ 29 /mo The most powerful search engine for…" at bounding box center [679, 365] width 792 height 605
click at [1143, 249] on div at bounding box center [679, 365] width 1359 height 731
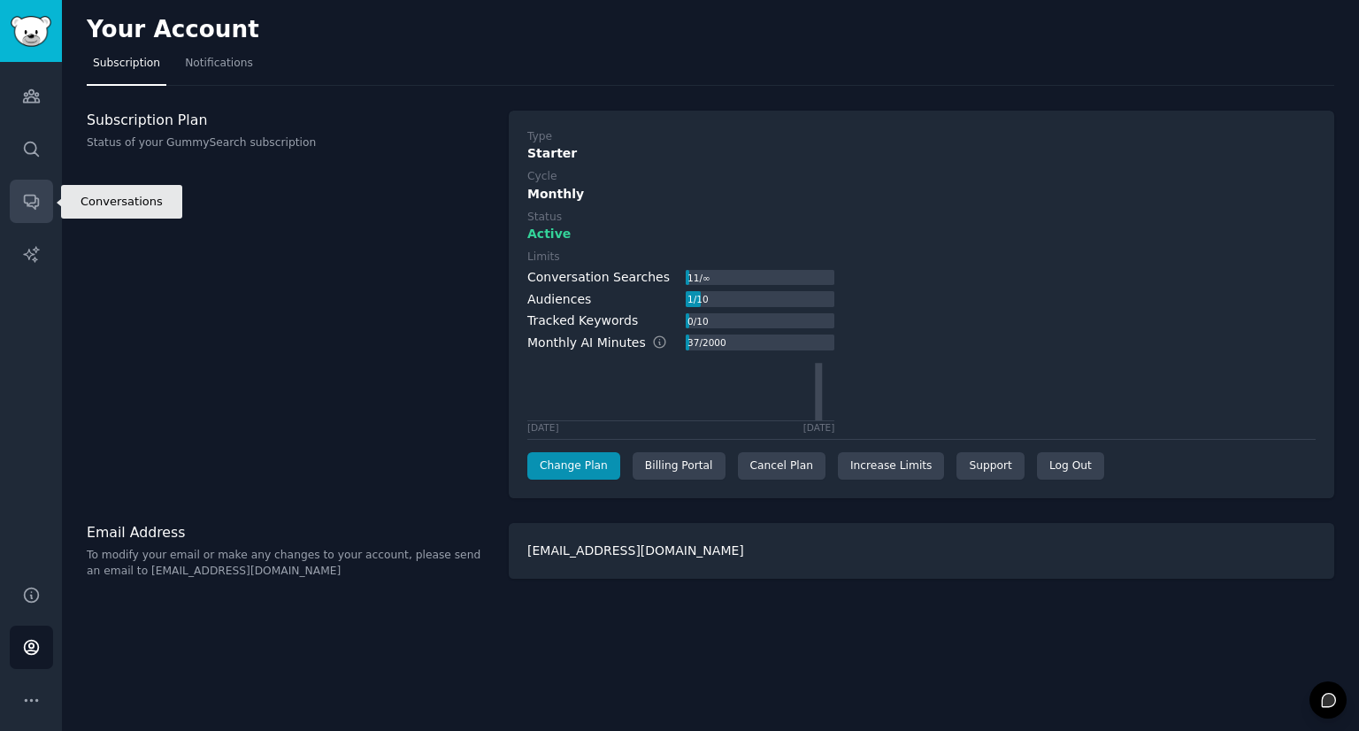
click at [37, 206] on icon "Sidebar" at bounding box center [31, 201] width 19 height 19
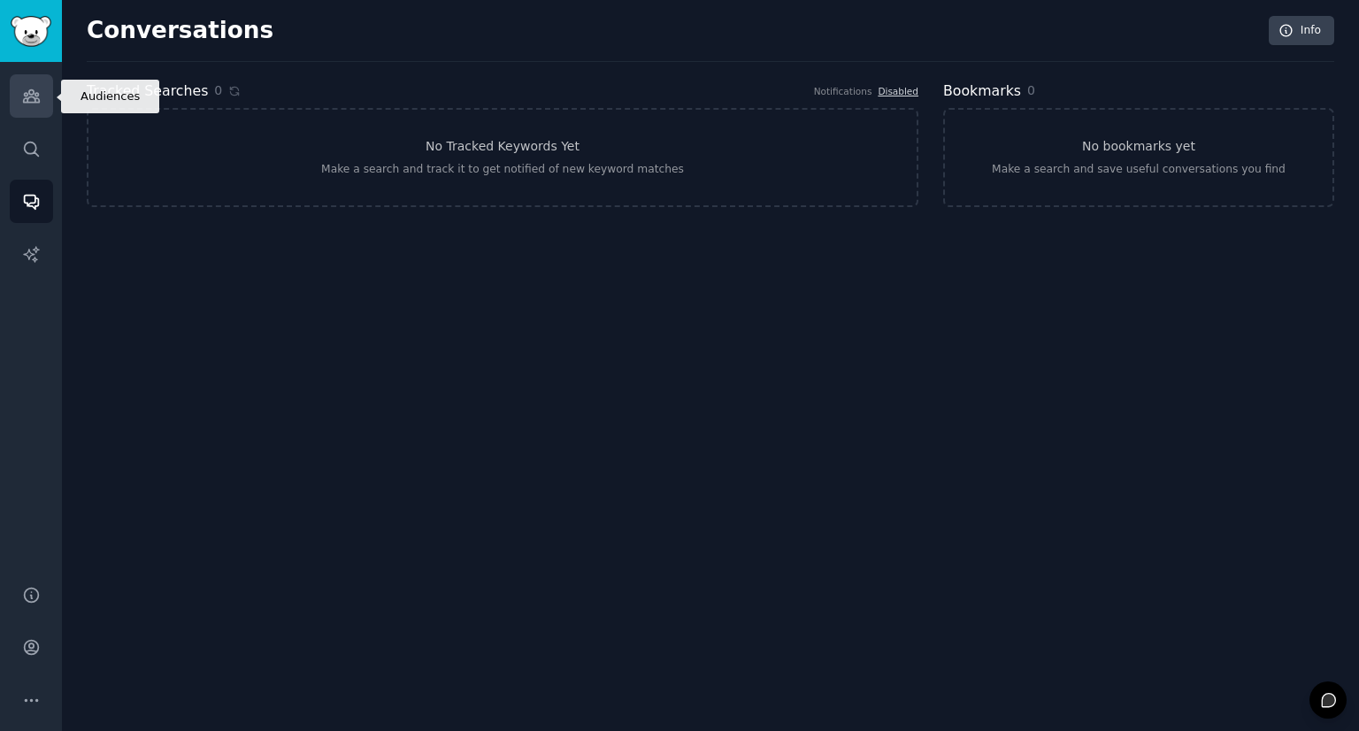
click at [35, 99] on icon "Sidebar" at bounding box center [31, 96] width 16 height 12
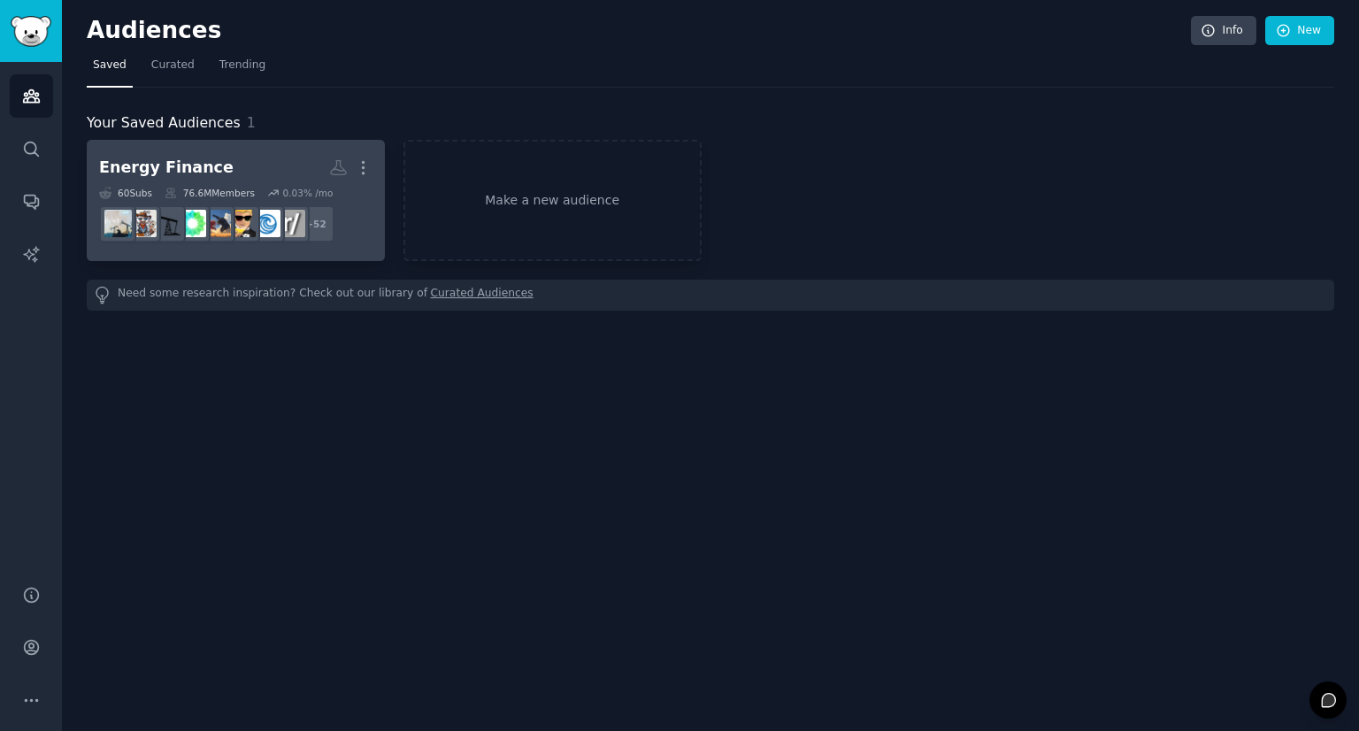
click at [230, 221] on img at bounding box center [216, 223] width 27 height 27
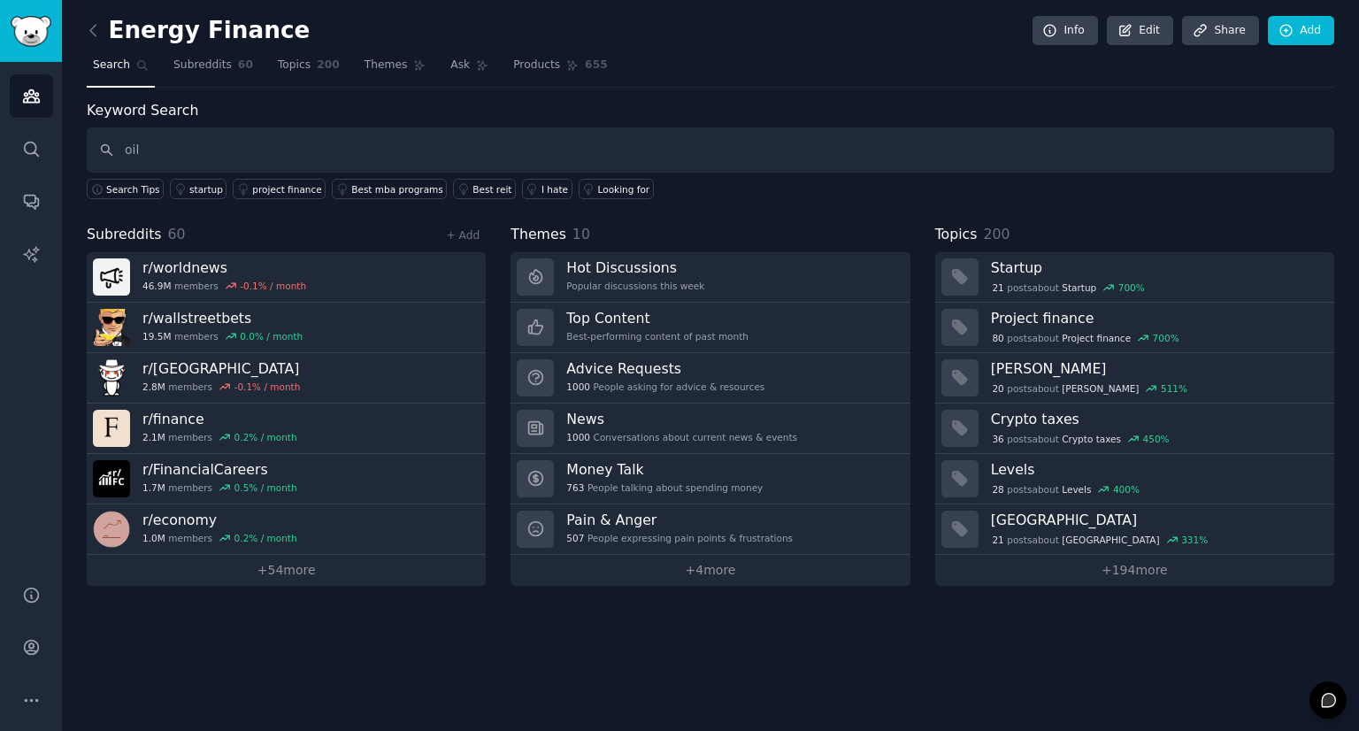
type input "oil"
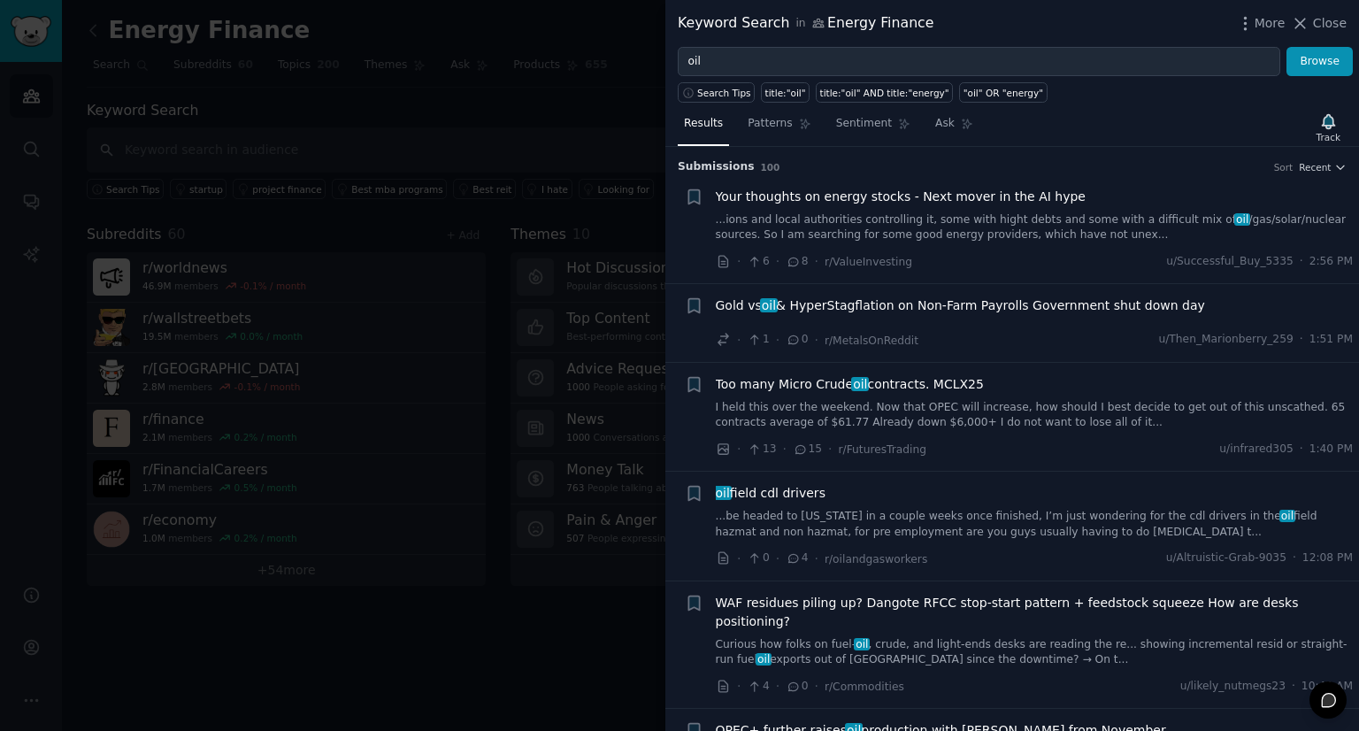
click at [943, 234] on link "...ions and local authorities controlling it, some with hight debts and some wi…" at bounding box center [1035, 227] width 638 height 31
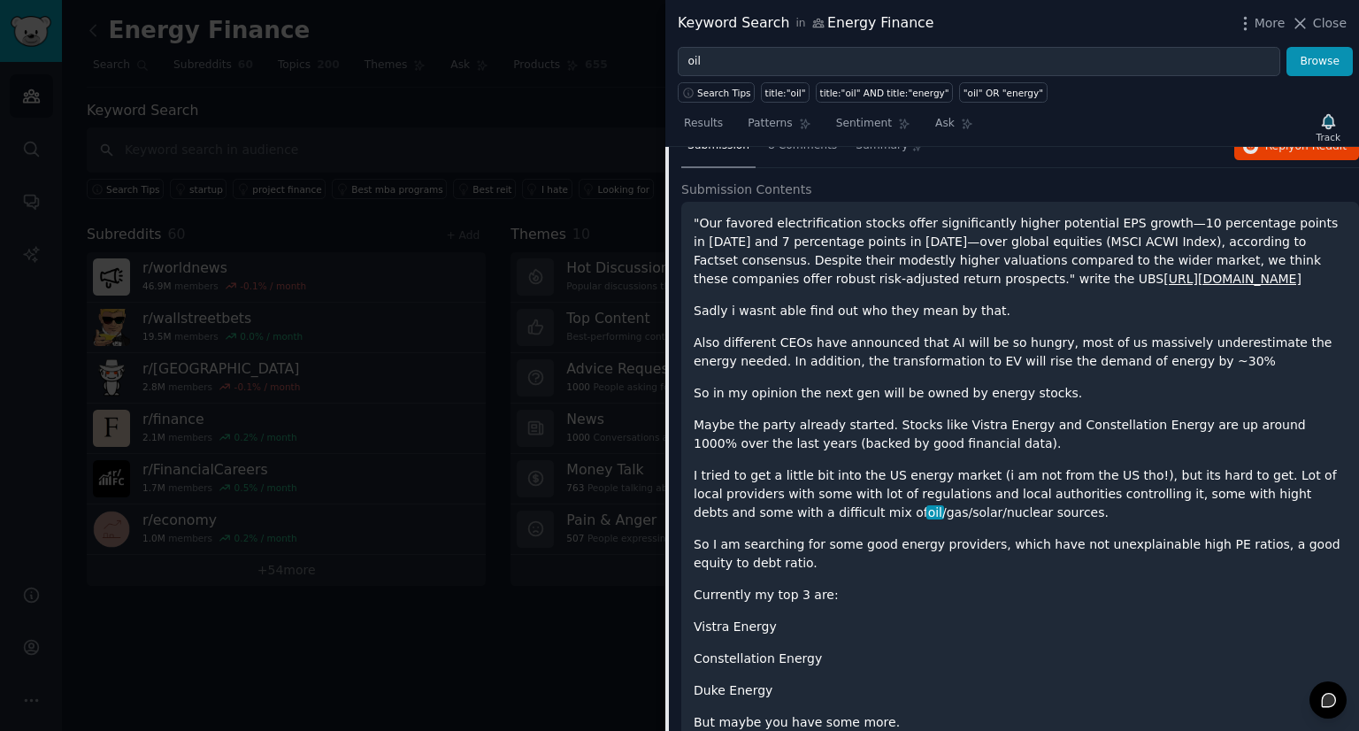
scroll to position [116, 0]
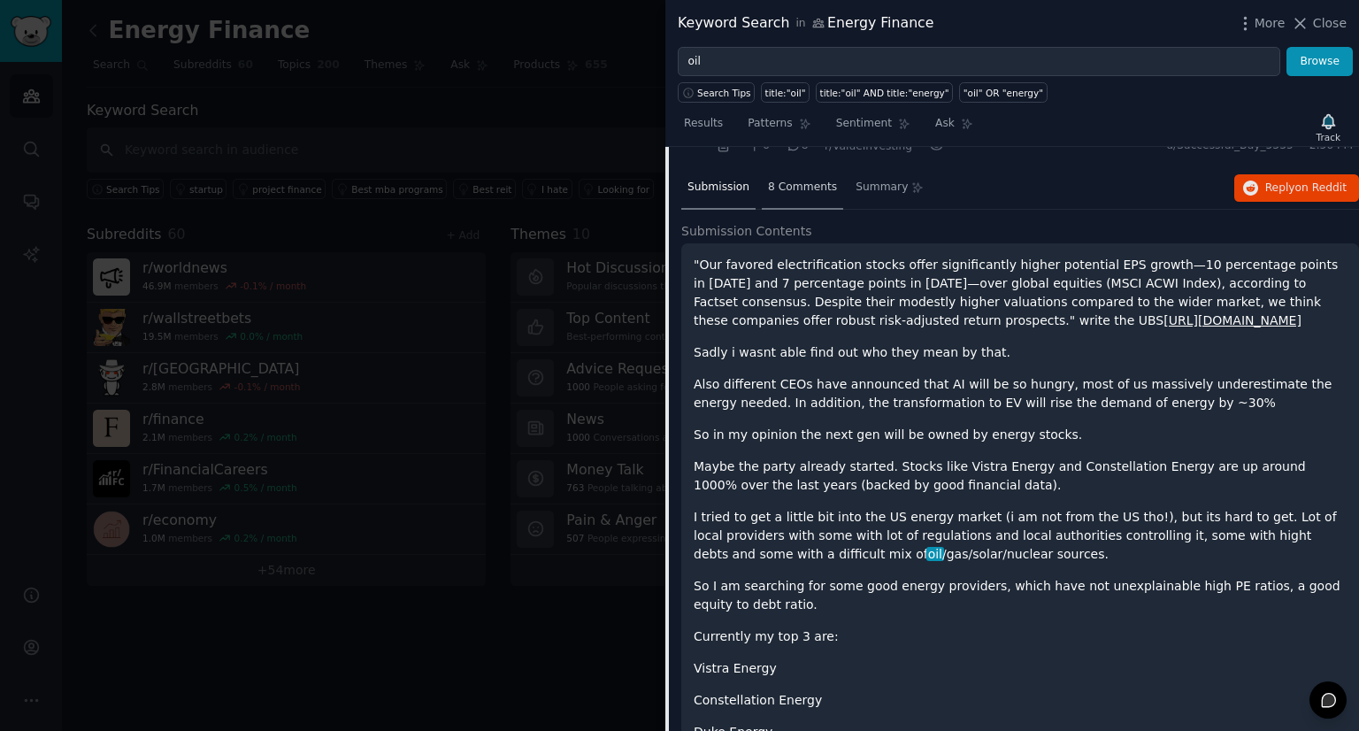
click at [793, 202] on div "8 Comments" at bounding box center [802, 188] width 81 height 42
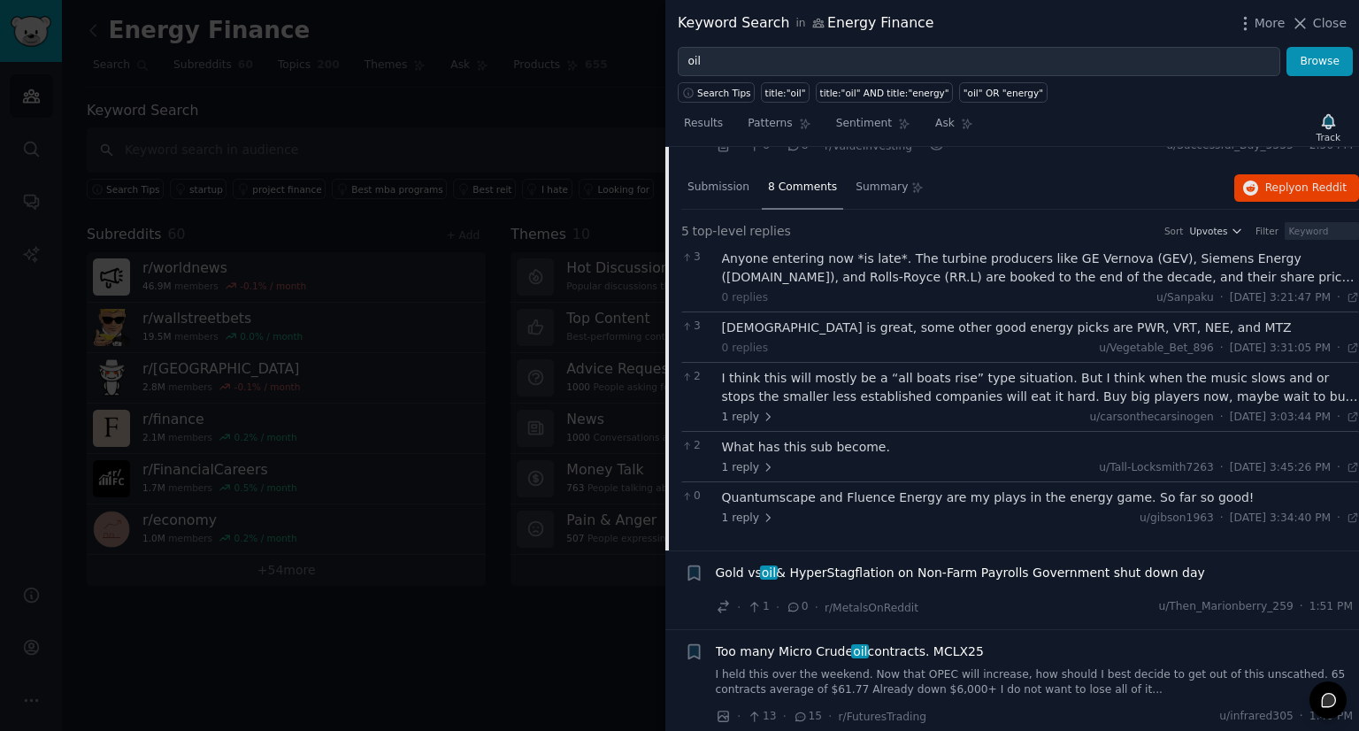
drag, startPoint x: 761, startPoint y: 274, endPoint x: 910, endPoint y: 273, distance: 149.5
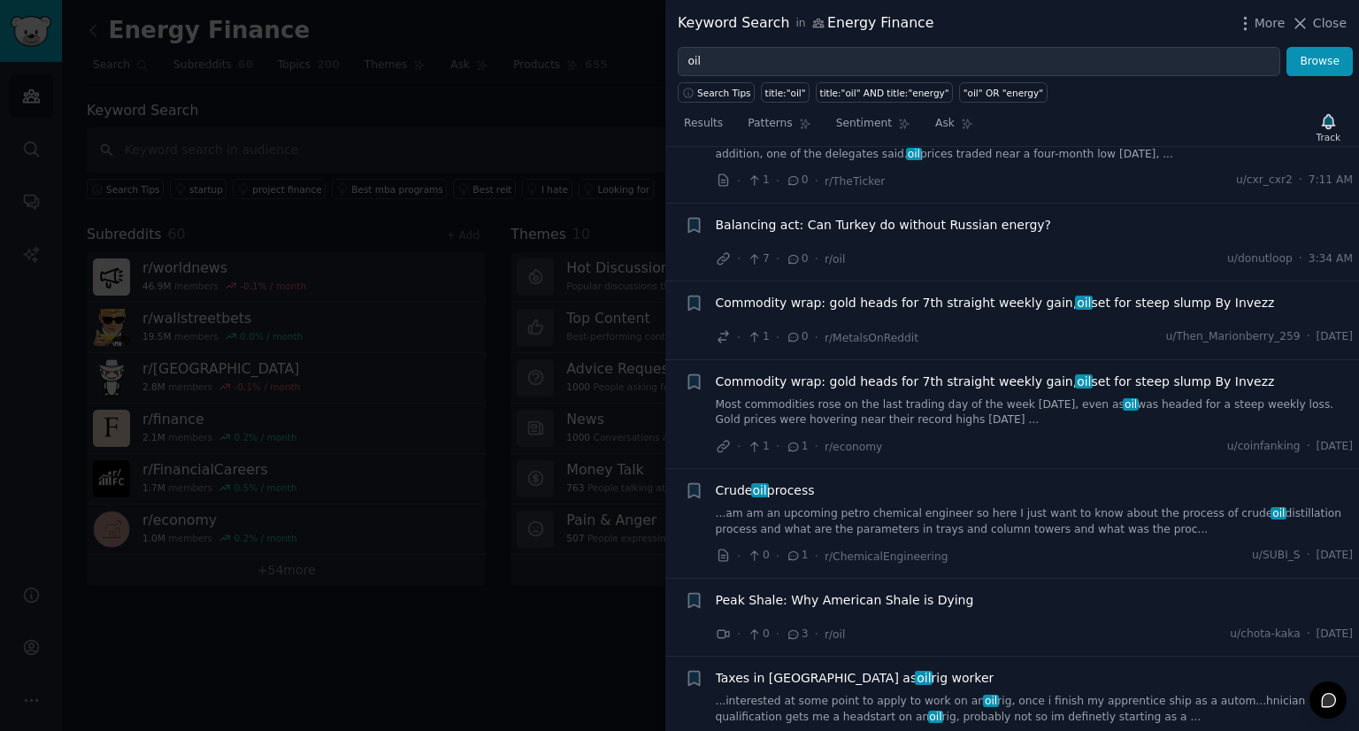
scroll to position [1354, 0]
